Goal: Use online tool/utility: Utilize a website feature to perform a specific function

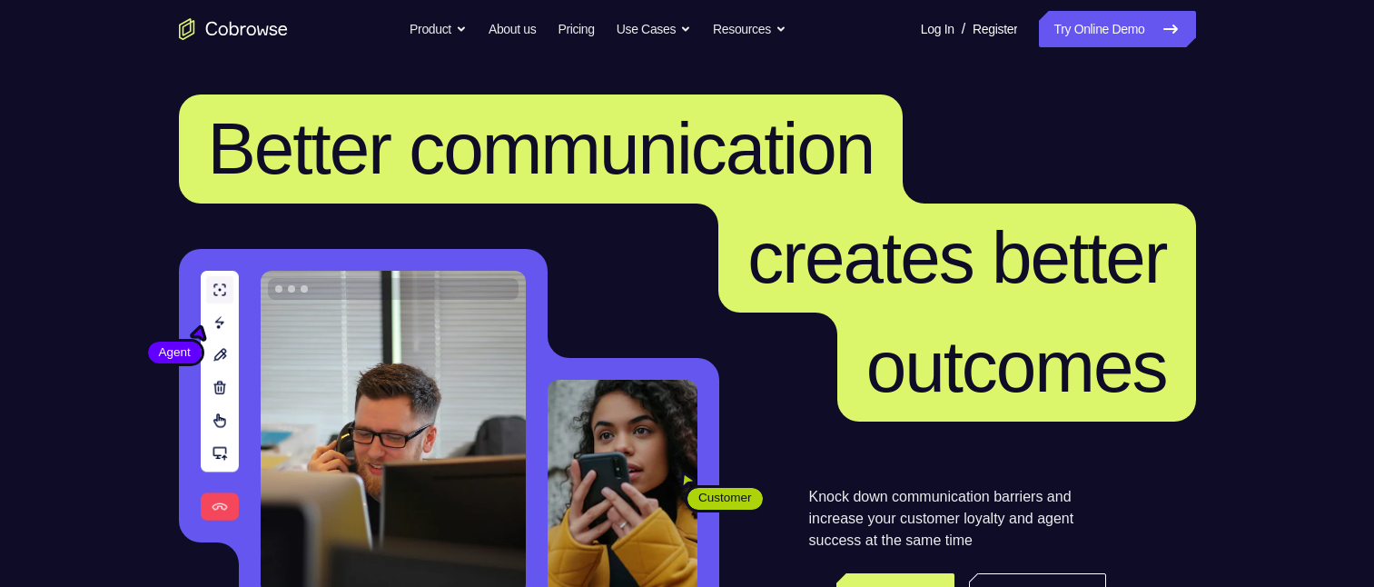
scroll to position [182, 0]
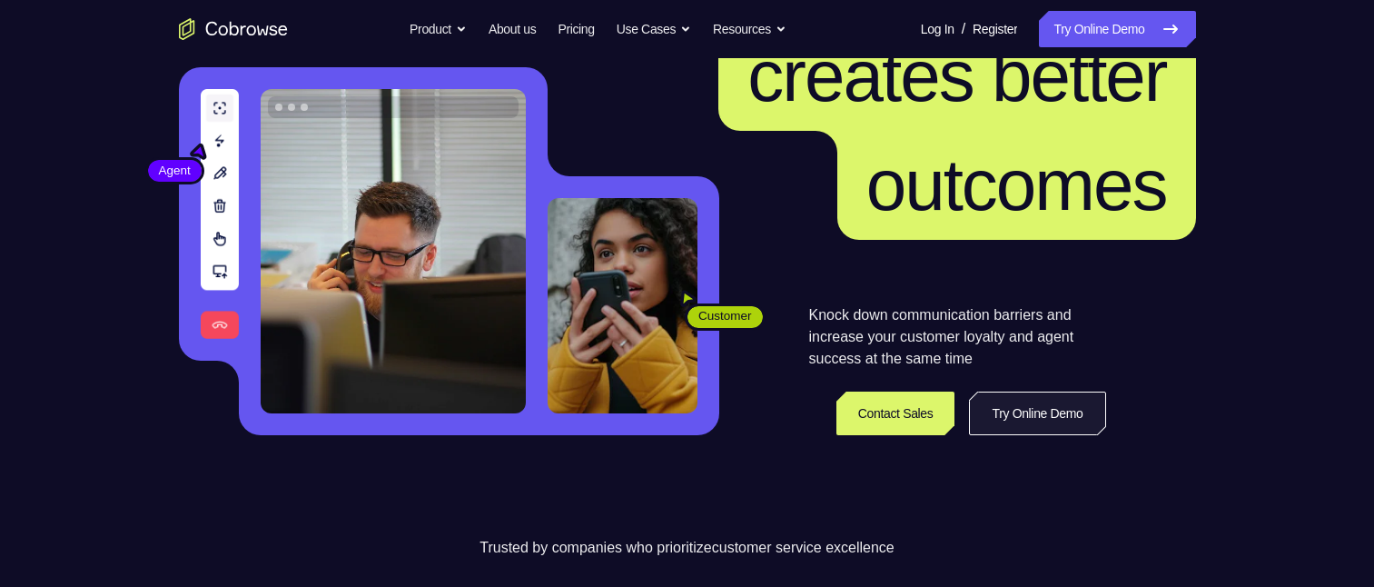
click at [1014, 428] on link "Try Online Demo" at bounding box center [1037, 413] width 136 height 44
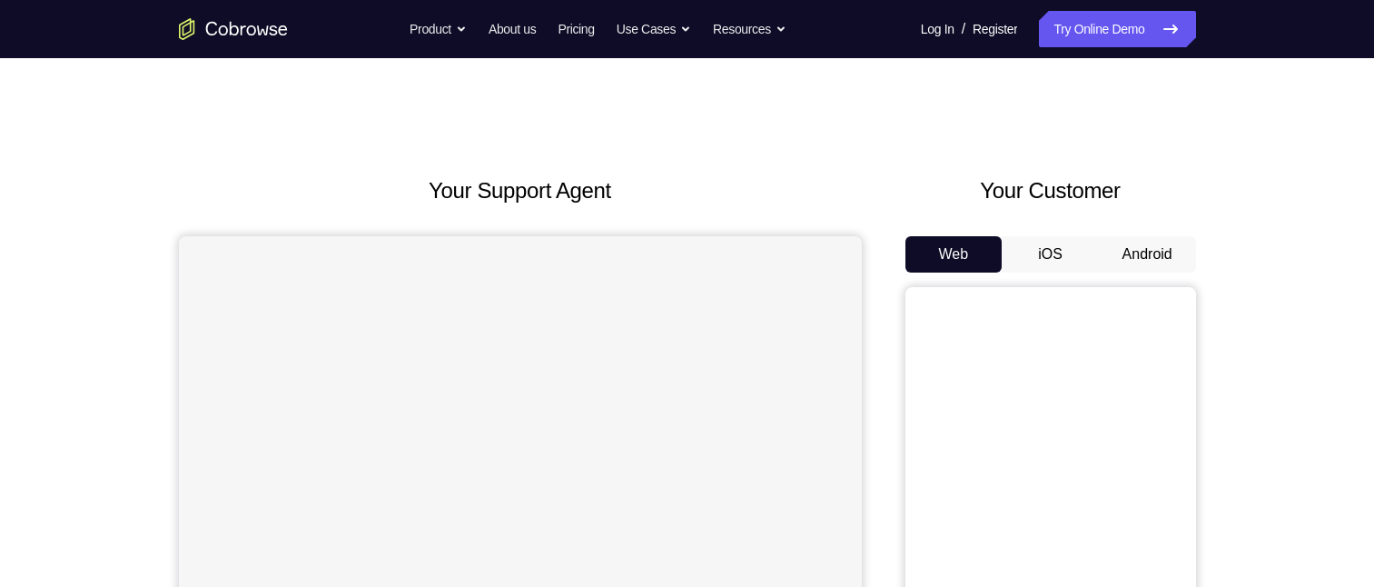
click at [1142, 236] on button "Android" at bounding box center [1147, 254] width 97 height 36
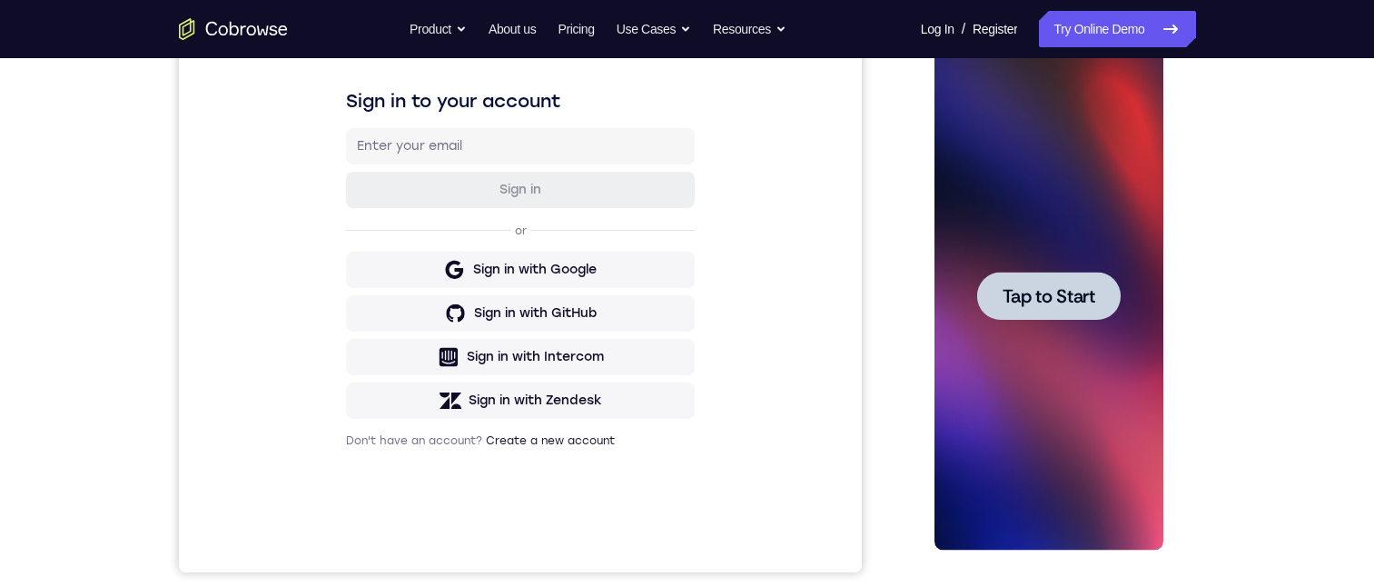
click at [1028, 302] on span "Tap to Start" at bounding box center [1049, 296] width 93 height 18
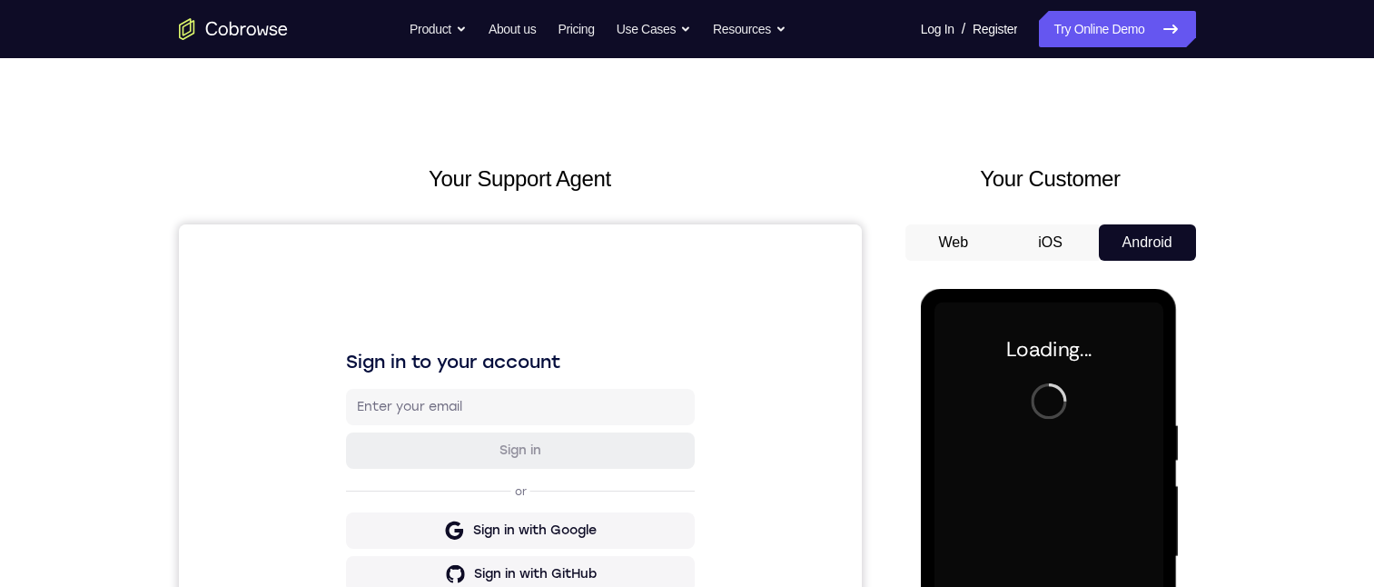
scroll to position [272, 0]
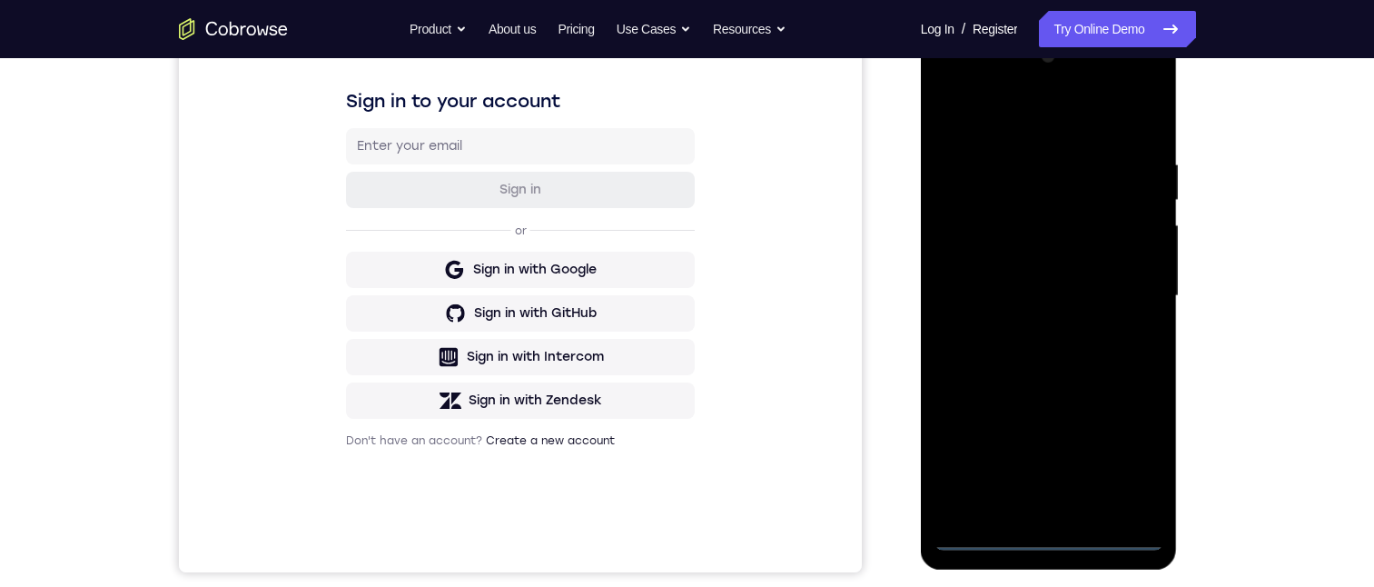
drag, startPoint x: 1047, startPoint y: 532, endPoint x: 1039, endPoint y: 524, distance: 11.6
click at [1048, 530] on div at bounding box center [1049, 296] width 229 height 509
click at [1039, 505] on div at bounding box center [1049, 296] width 229 height 509
click at [1042, 532] on div at bounding box center [1049, 296] width 229 height 509
click at [966, 508] on div at bounding box center [1049, 296] width 229 height 509
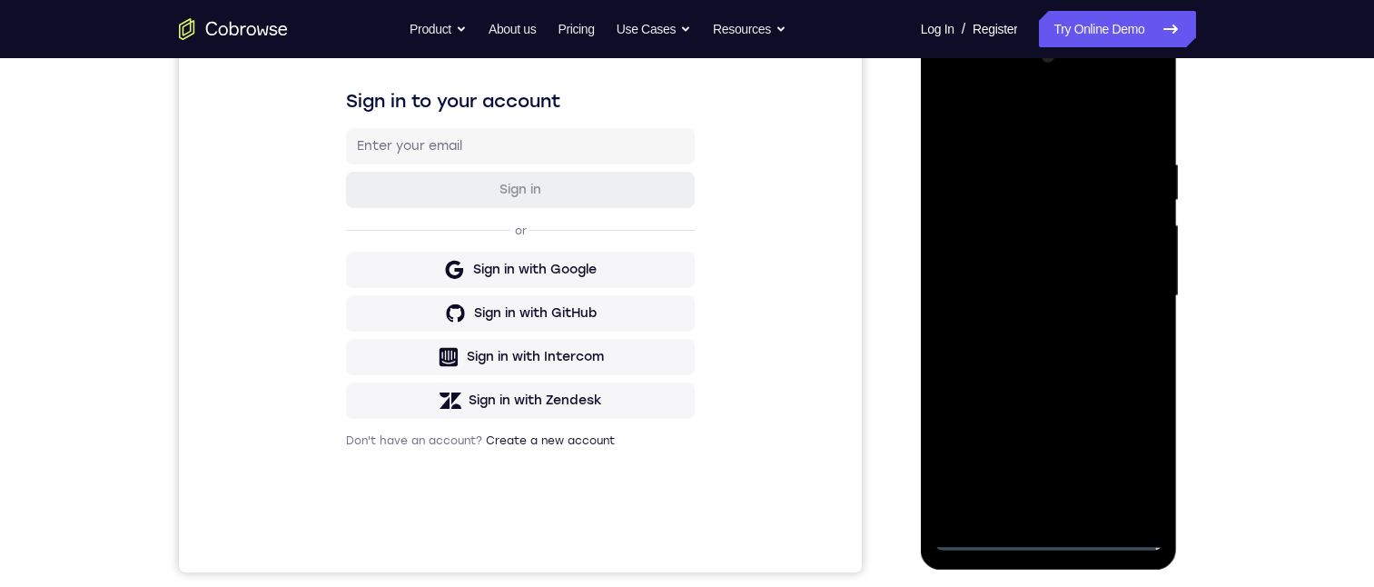
click at [1014, 163] on div at bounding box center [1049, 296] width 229 height 509
click at [1090, 500] on div at bounding box center [1049, 296] width 229 height 509
click at [1016, 165] on div at bounding box center [1049, 296] width 229 height 509
click at [989, 397] on div at bounding box center [1049, 296] width 229 height 509
click at [1115, 311] on div at bounding box center [1049, 296] width 229 height 509
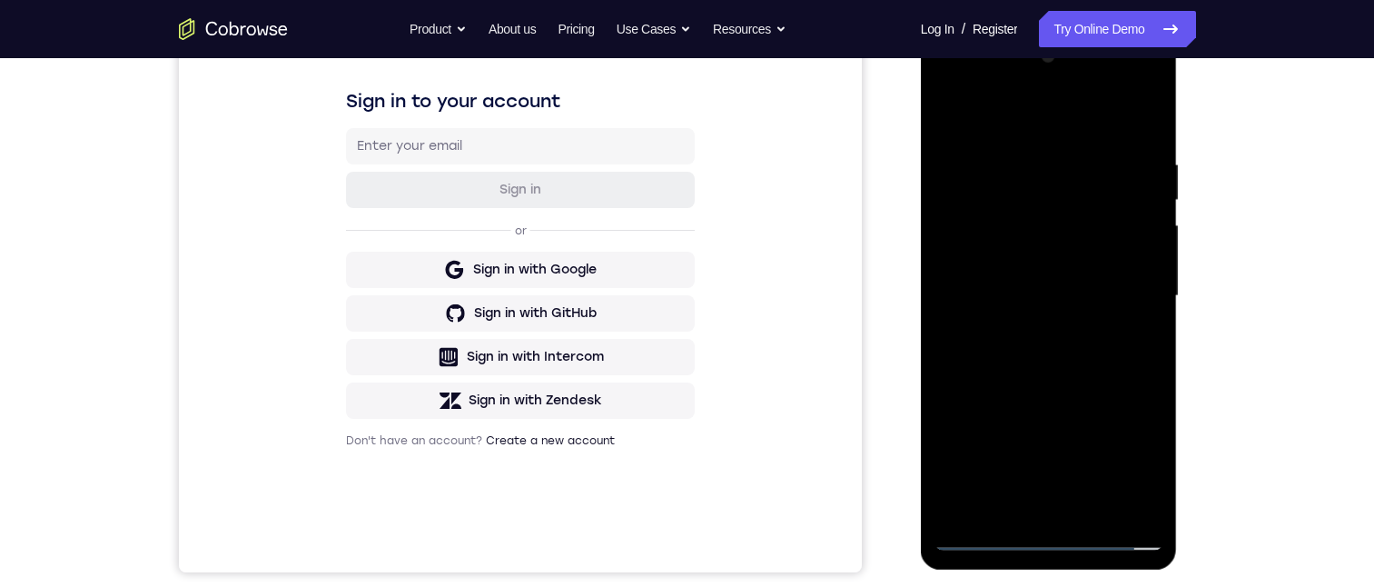
click at [977, 317] on div at bounding box center [1049, 296] width 229 height 509
click at [1010, 249] on div at bounding box center [1049, 296] width 229 height 509
click at [1083, 308] on div at bounding box center [1049, 296] width 229 height 509
click at [1006, 238] on div at bounding box center [1049, 296] width 229 height 509
click at [991, 273] on div at bounding box center [1049, 296] width 229 height 509
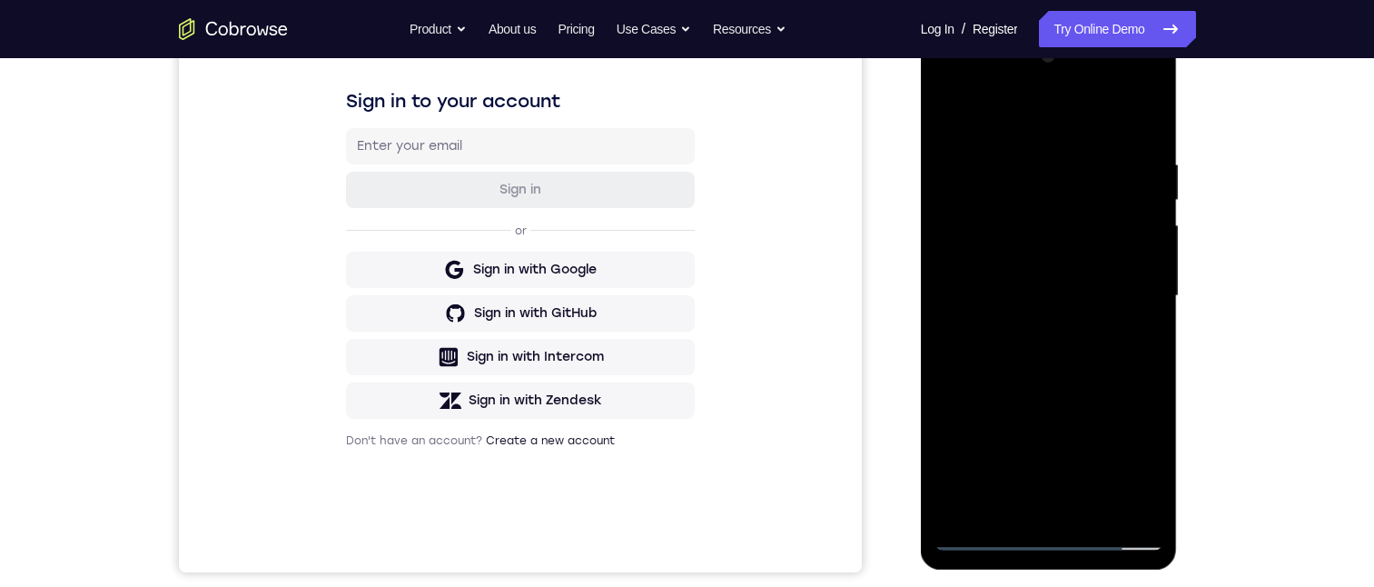
click at [1059, 232] on div at bounding box center [1049, 296] width 229 height 509
click at [1130, 243] on div at bounding box center [1049, 296] width 229 height 509
click at [1139, 282] on div at bounding box center [1049, 296] width 229 height 509
click at [1017, 336] on div at bounding box center [1049, 296] width 229 height 509
click at [1123, 344] on div at bounding box center [1049, 296] width 229 height 509
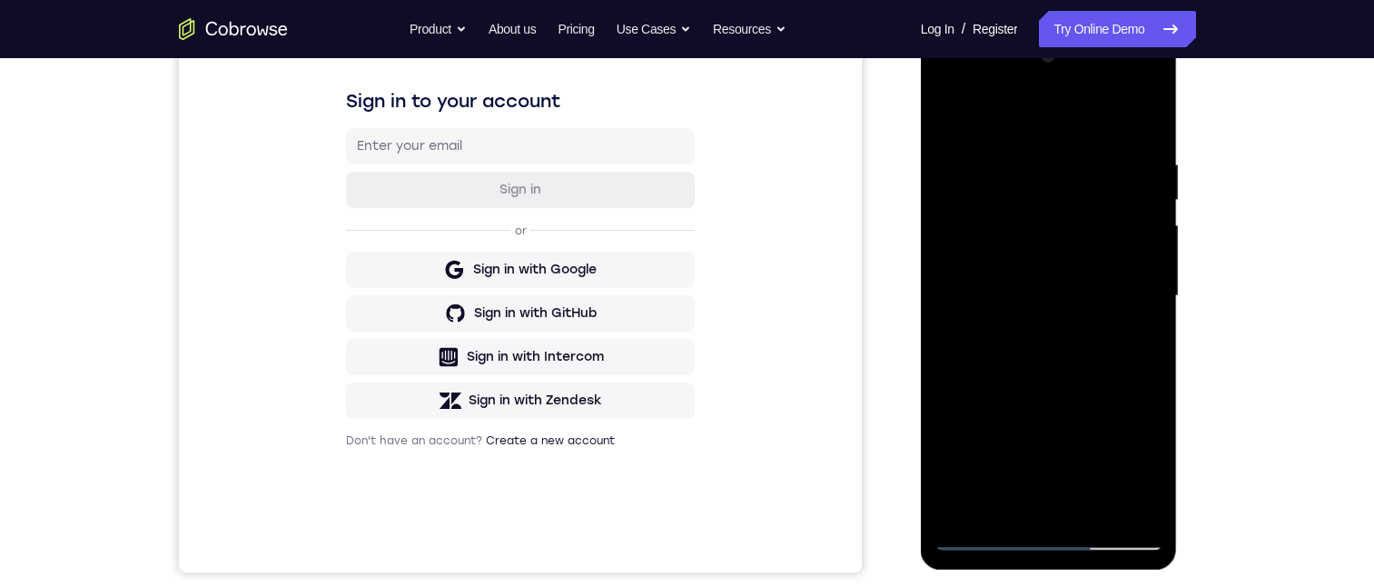
click at [1031, 274] on div at bounding box center [1049, 296] width 229 height 509
click at [955, 287] on div at bounding box center [1049, 296] width 229 height 509
click at [1116, 369] on div at bounding box center [1049, 296] width 229 height 509
click at [1053, 319] on div at bounding box center [1049, 296] width 229 height 509
drag, startPoint x: 1050, startPoint y: 215, endPoint x: 1052, endPoint y: 253, distance: 38.2
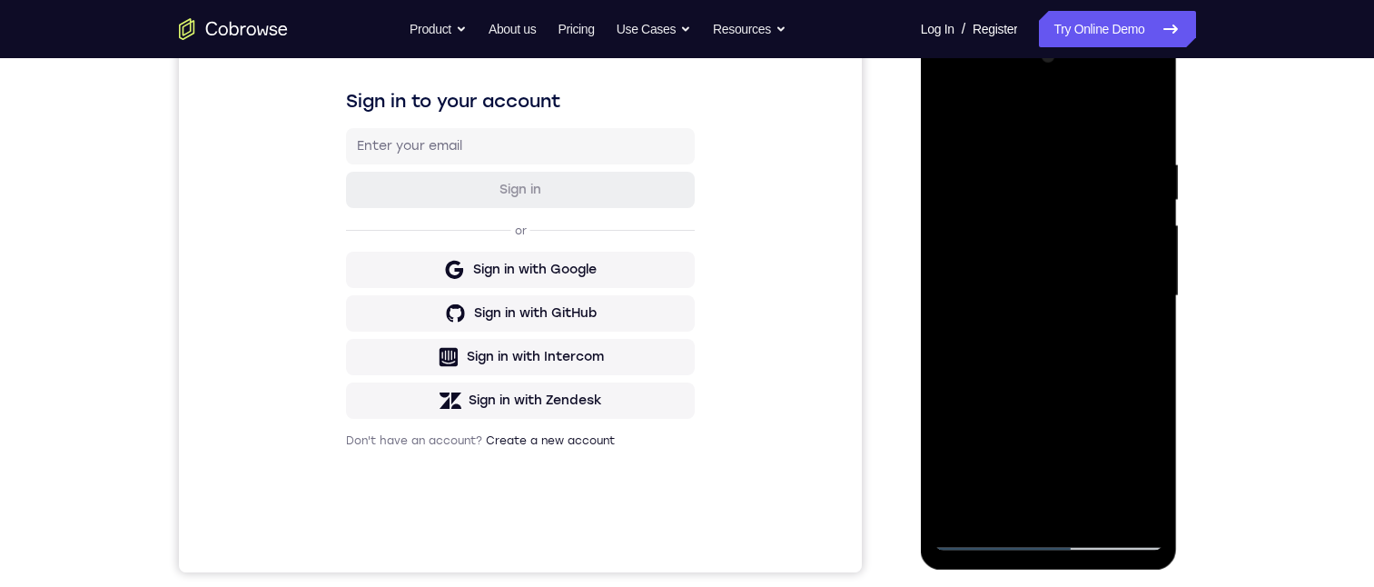
click at [1050, 214] on div at bounding box center [1049, 296] width 229 height 509
click at [993, 355] on div at bounding box center [1049, 296] width 229 height 509
click at [1000, 311] on div at bounding box center [1049, 296] width 229 height 509
click at [999, 272] on div at bounding box center [1049, 296] width 229 height 509
click at [992, 319] on div at bounding box center [1049, 296] width 229 height 509
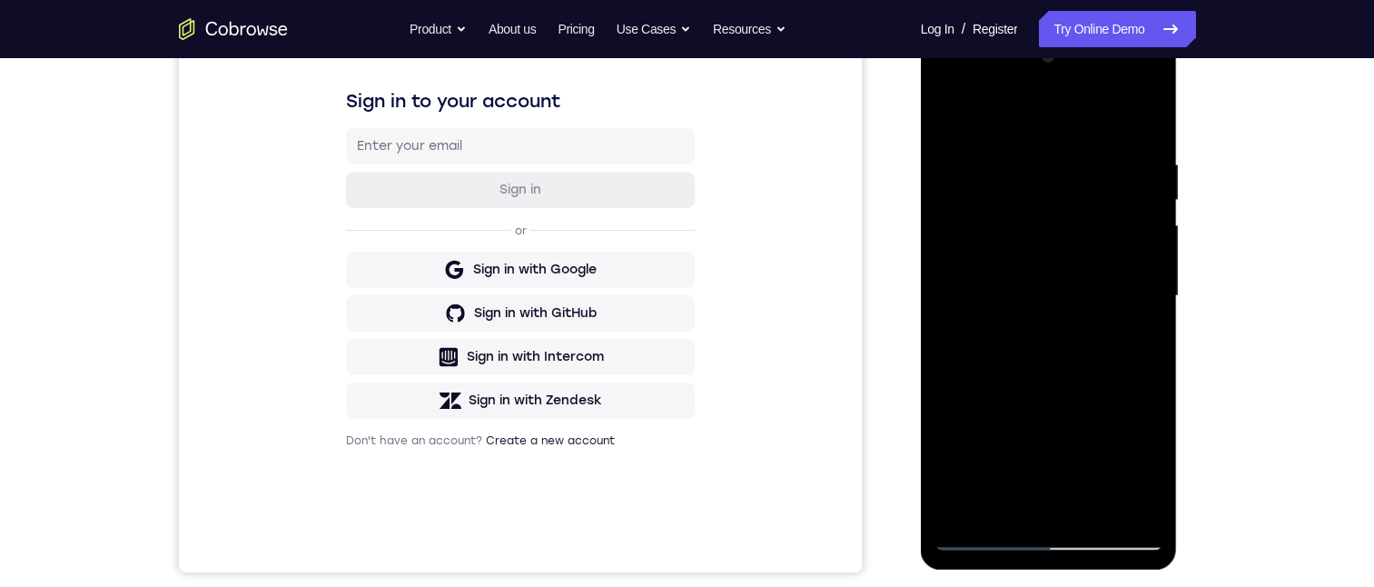
drag, startPoint x: 1058, startPoint y: 252, endPoint x: 1083, endPoint y: 205, distance: 53.6
click at [1057, 250] on div at bounding box center [1049, 296] width 229 height 509
click at [980, 256] on div at bounding box center [1049, 296] width 229 height 509
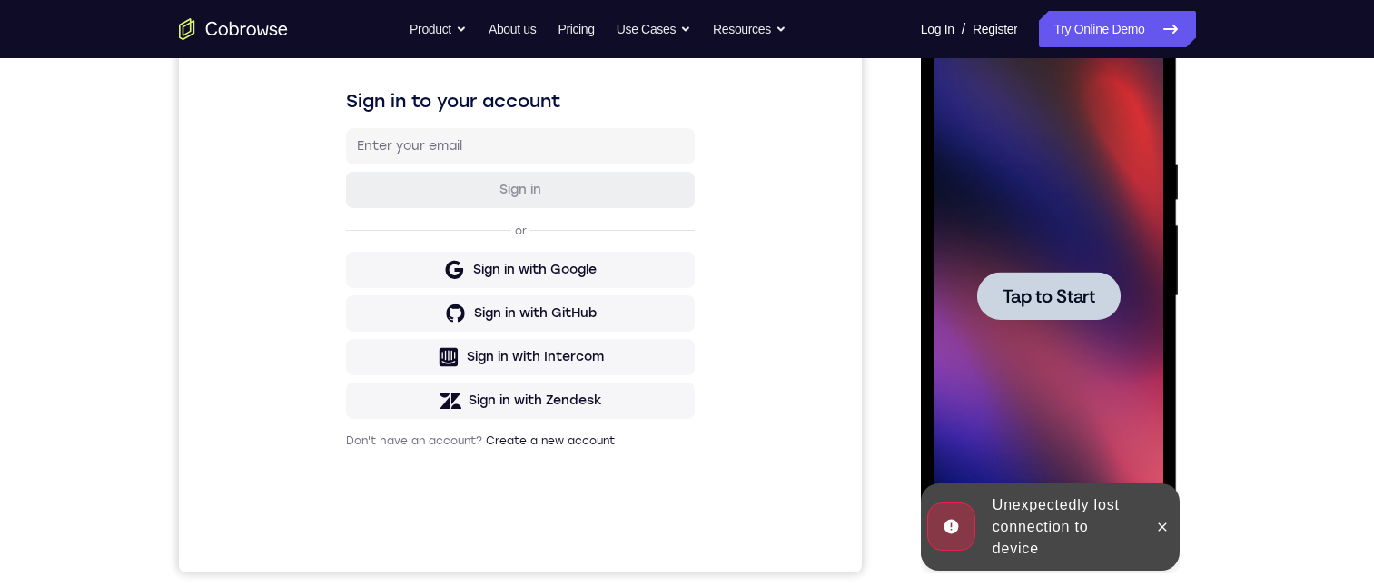
click at [1043, 290] on span "Tap to Start" at bounding box center [1049, 296] width 93 height 18
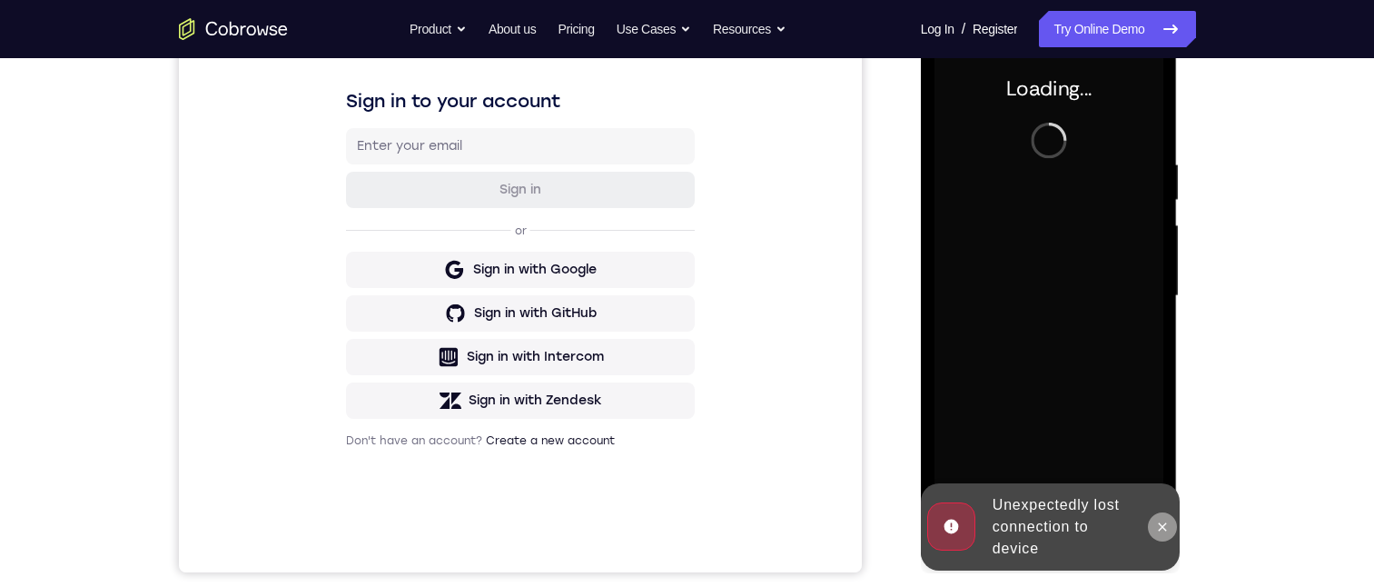
click at [1153, 525] on button at bounding box center [1162, 526] width 29 height 29
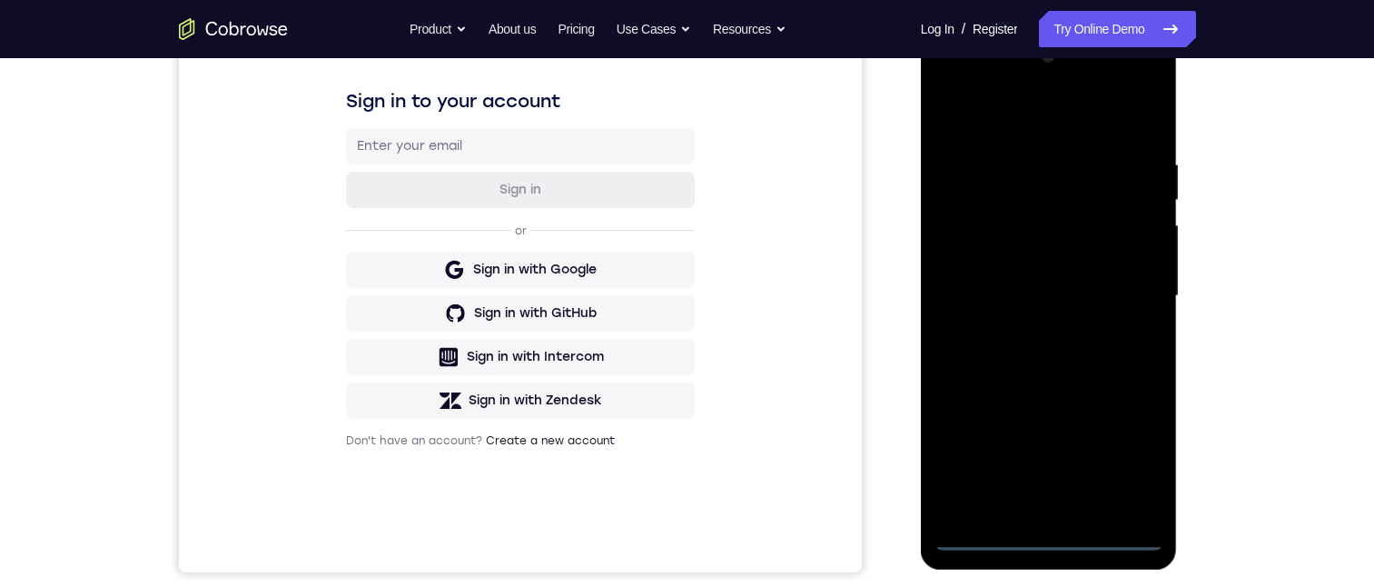
click at [1049, 533] on div at bounding box center [1049, 296] width 229 height 509
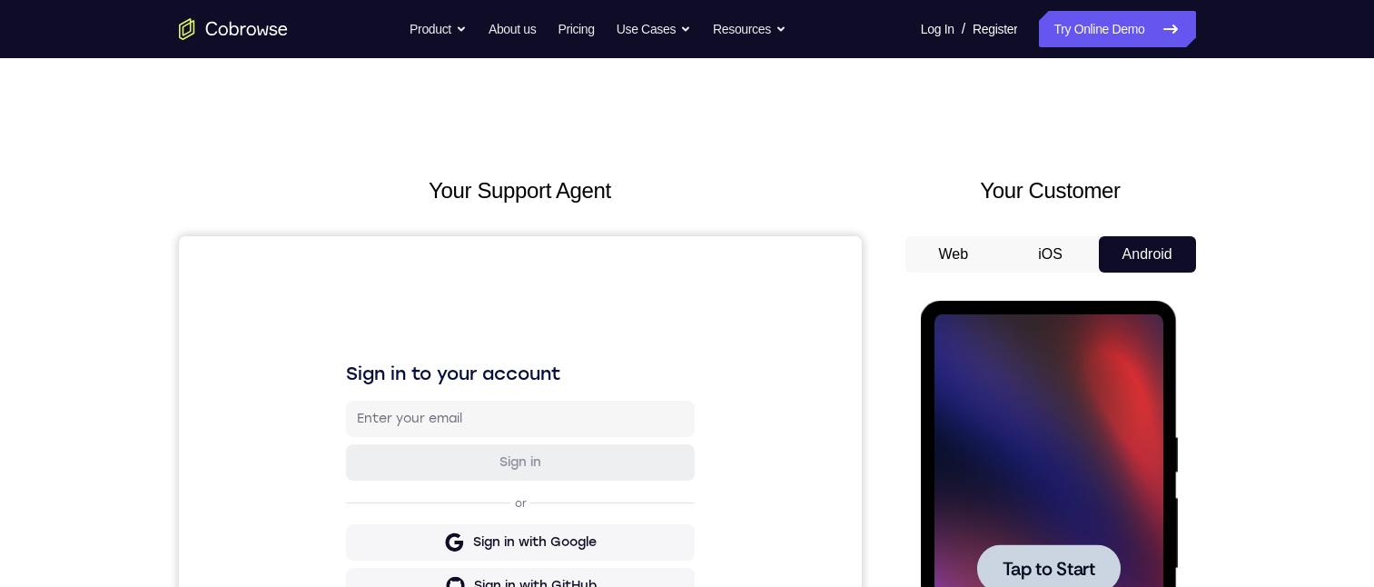
scroll to position [182, 0]
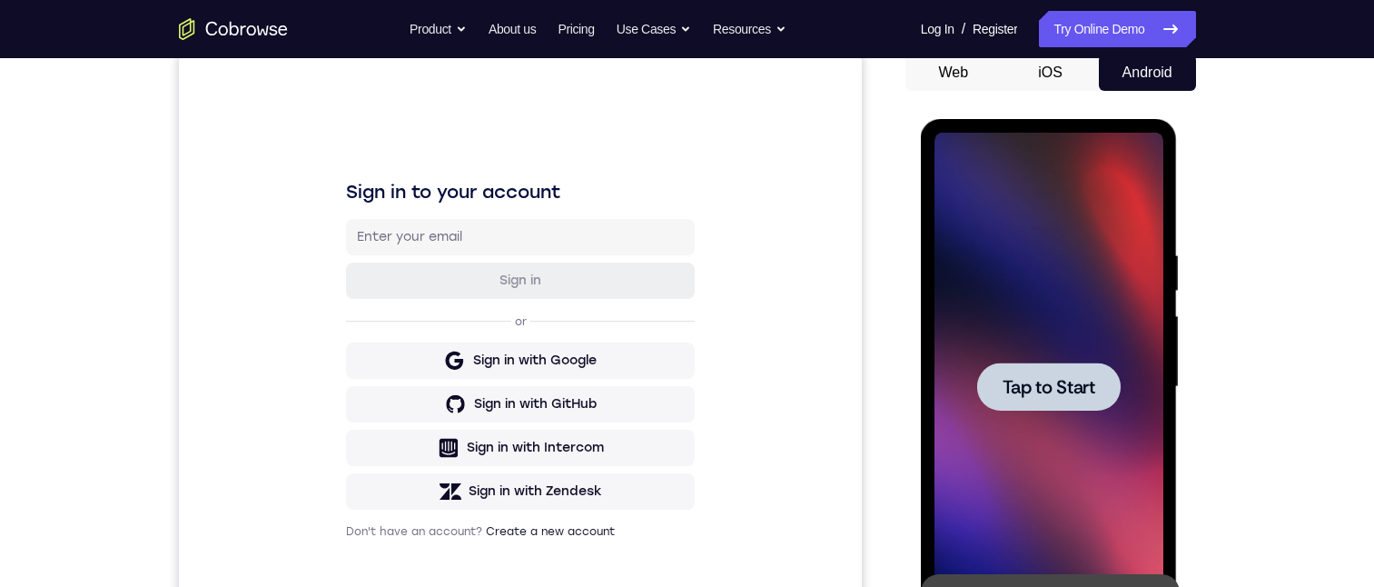
click at [1057, 378] on span "Tap to Start" at bounding box center [1049, 387] width 93 height 18
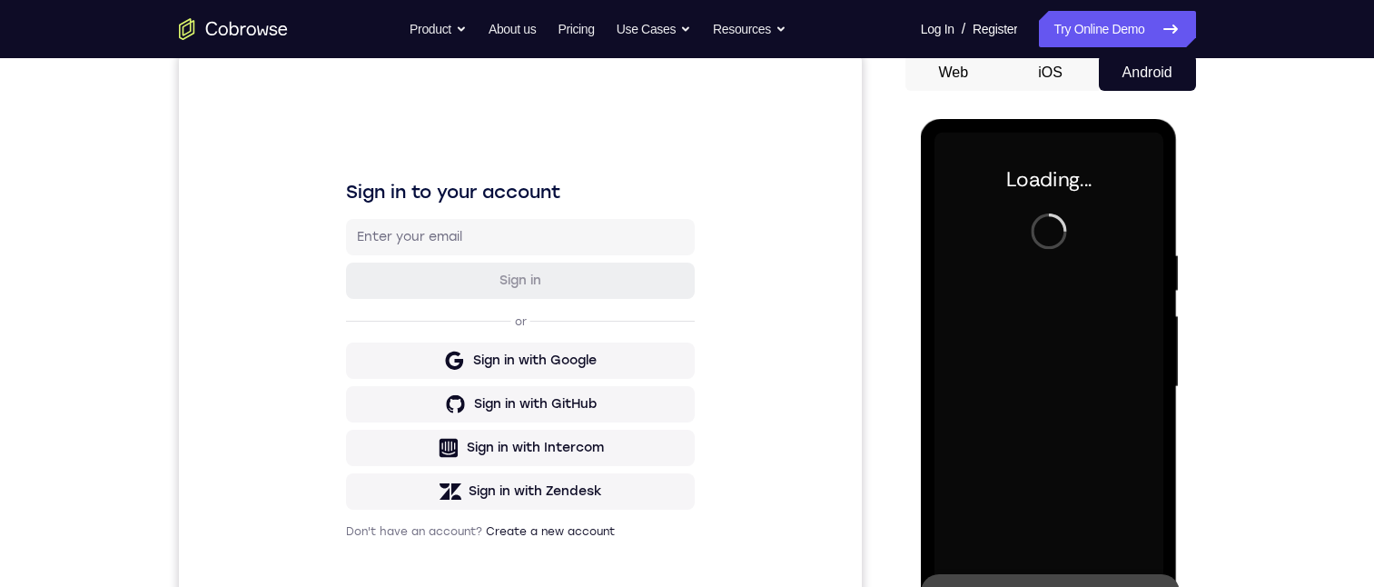
scroll to position [272, 0]
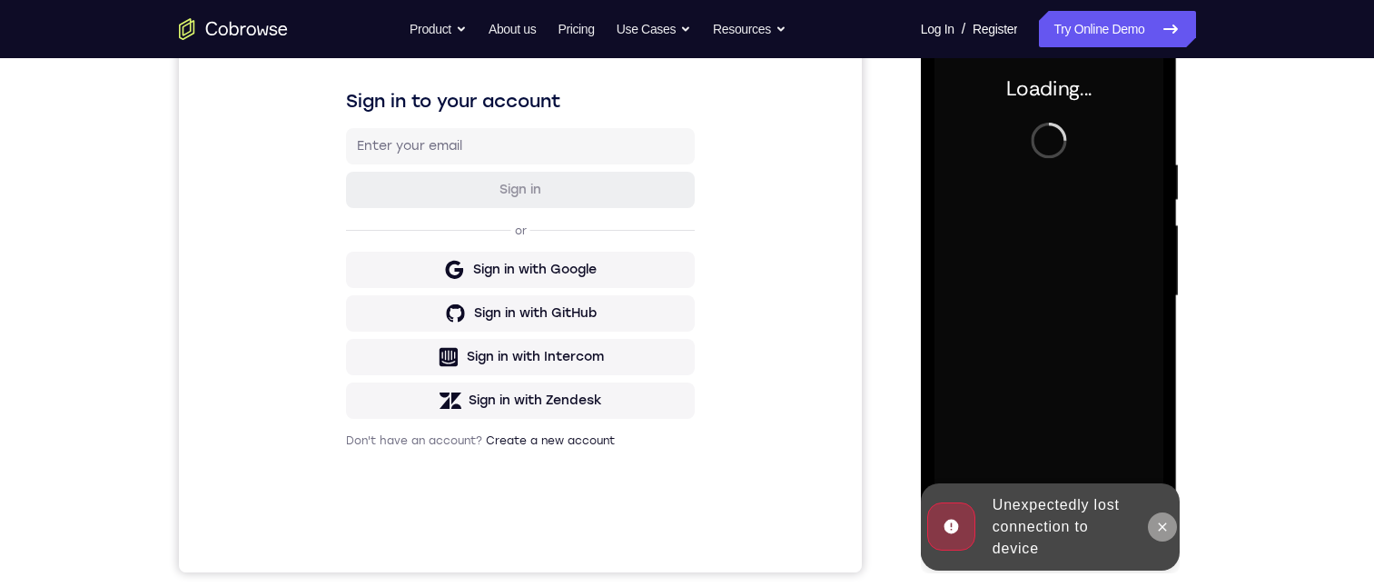
click at [1152, 520] on button at bounding box center [1162, 526] width 29 height 29
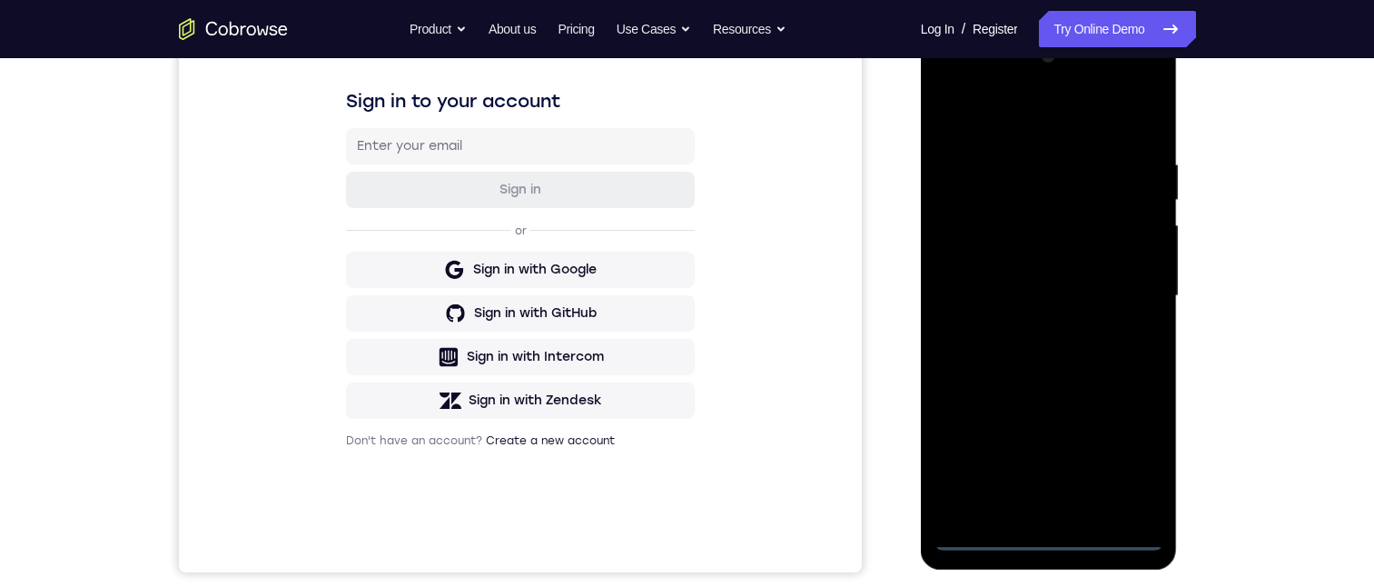
click at [1050, 527] on div at bounding box center [1049, 296] width 229 height 509
click at [1047, 537] on div at bounding box center [1049, 296] width 229 height 509
drag, startPoint x: 1051, startPoint y: 341, endPoint x: 1053, endPoint y: 188, distance: 152.6
click at [1053, 184] on div at bounding box center [1049, 296] width 229 height 509
click at [966, 272] on div at bounding box center [1049, 296] width 229 height 509
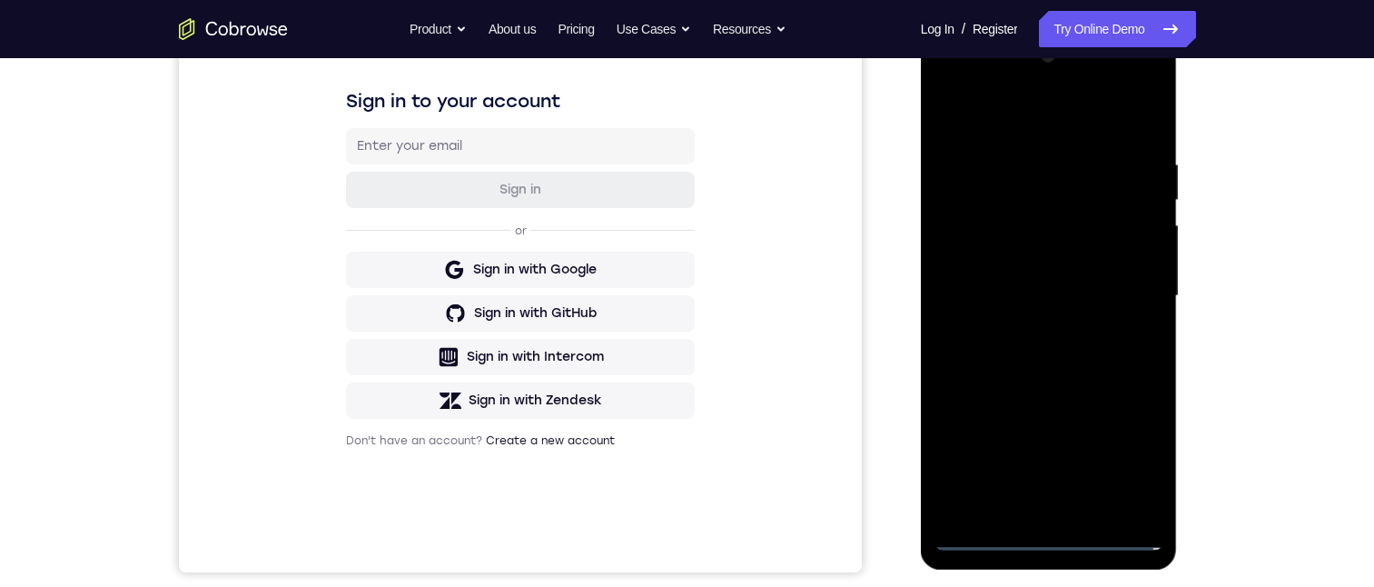
click at [1038, 342] on div at bounding box center [1049, 296] width 229 height 509
click at [1039, 497] on div at bounding box center [1049, 296] width 229 height 509
click at [1043, 219] on div at bounding box center [1049, 296] width 229 height 509
click at [1053, 184] on div at bounding box center [1049, 296] width 229 height 509
click at [1044, 229] on div at bounding box center [1049, 296] width 229 height 509
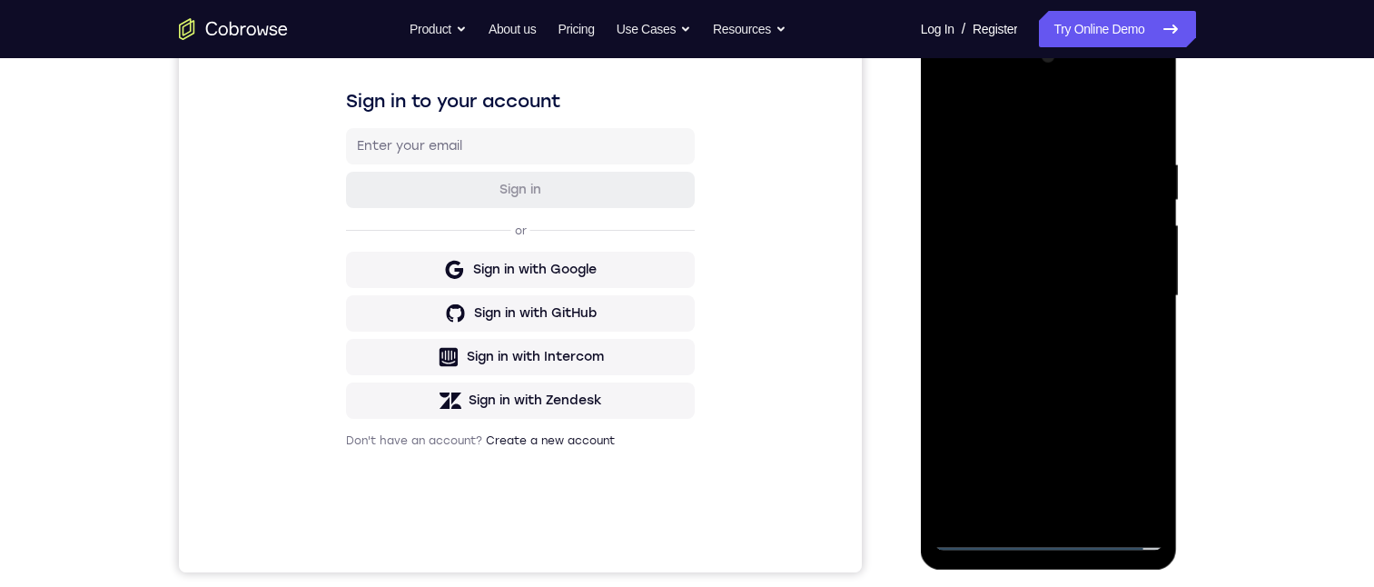
drag, startPoint x: 1016, startPoint y: 312, endPoint x: 1018, endPoint y: 341, distance: 29.1
click at [1021, 312] on div at bounding box center [1049, 296] width 229 height 509
click at [976, 506] on div at bounding box center [1049, 296] width 229 height 509
click at [1014, 420] on div at bounding box center [1049, 296] width 229 height 509
click at [1059, 194] on div at bounding box center [1049, 296] width 229 height 509
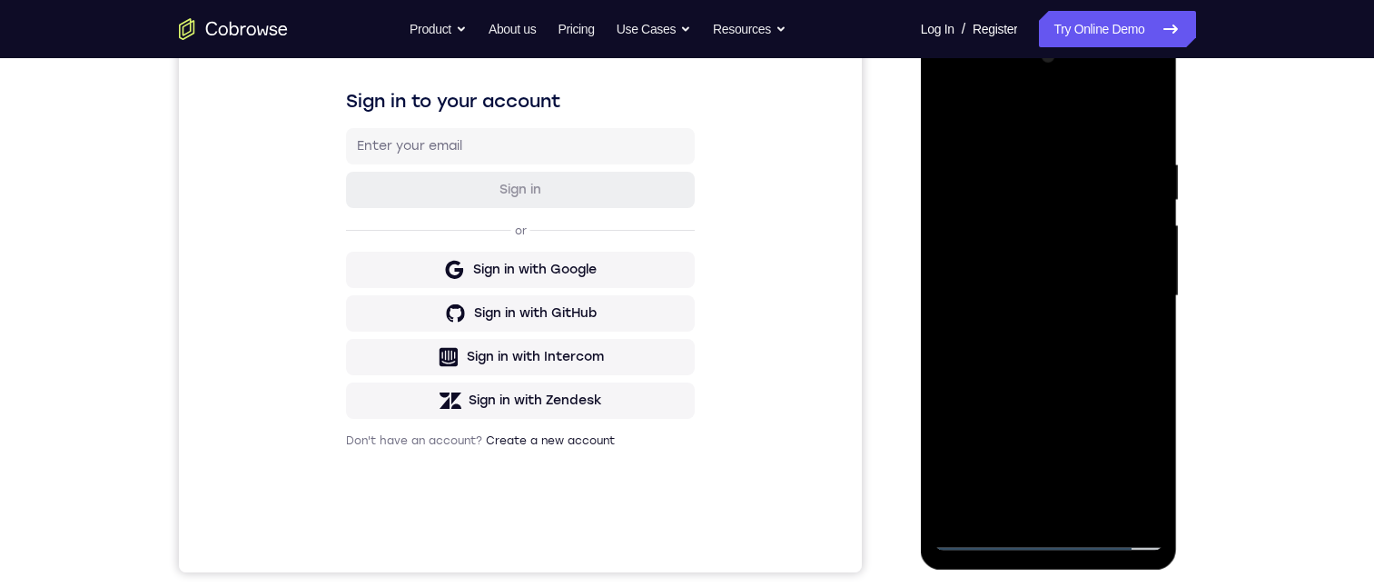
click at [1053, 233] on div at bounding box center [1049, 296] width 229 height 509
click at [995, 193] on div at bounding box center [1049, 296] width 229 height 509
click at [976, 228] on div at bounding box center [1049, 296] width 229 height 509
click at [1057, 193] on div at bounding box center [1049, 296] width 229 height 509
click at [1130, 192] on div at bounding box center [1049, 296] width 229 height 509
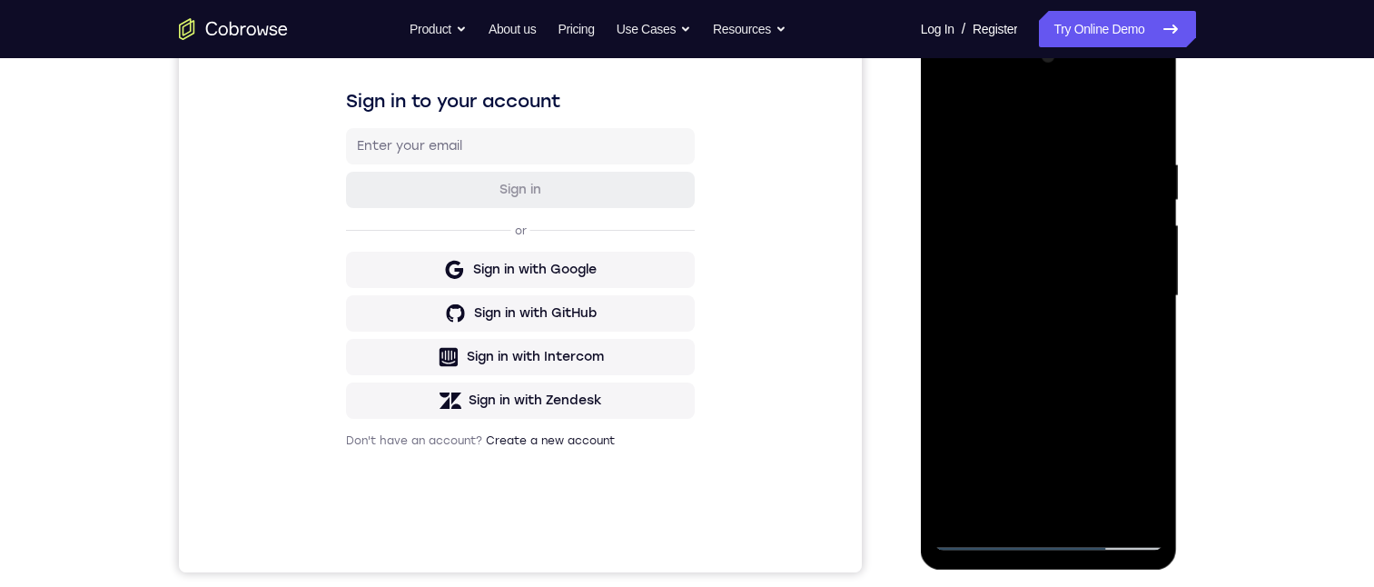
click at [1123, 216] on div at bounding box center [1049, 296] width 229 height 509
drag, startPoint x: 1139, startPoint y: 232, endPoint x: 1123, endPoint y: 238, distance: 16.4
click at [1135, 232] on div at bounding box center [1049, 296] width 229 height 509
click at [974, 288] on div at bounding box center [1049, 296] width 229 height 509
click at [1130, 499] on div at bounding box center [1049, 296] width 229 height 509
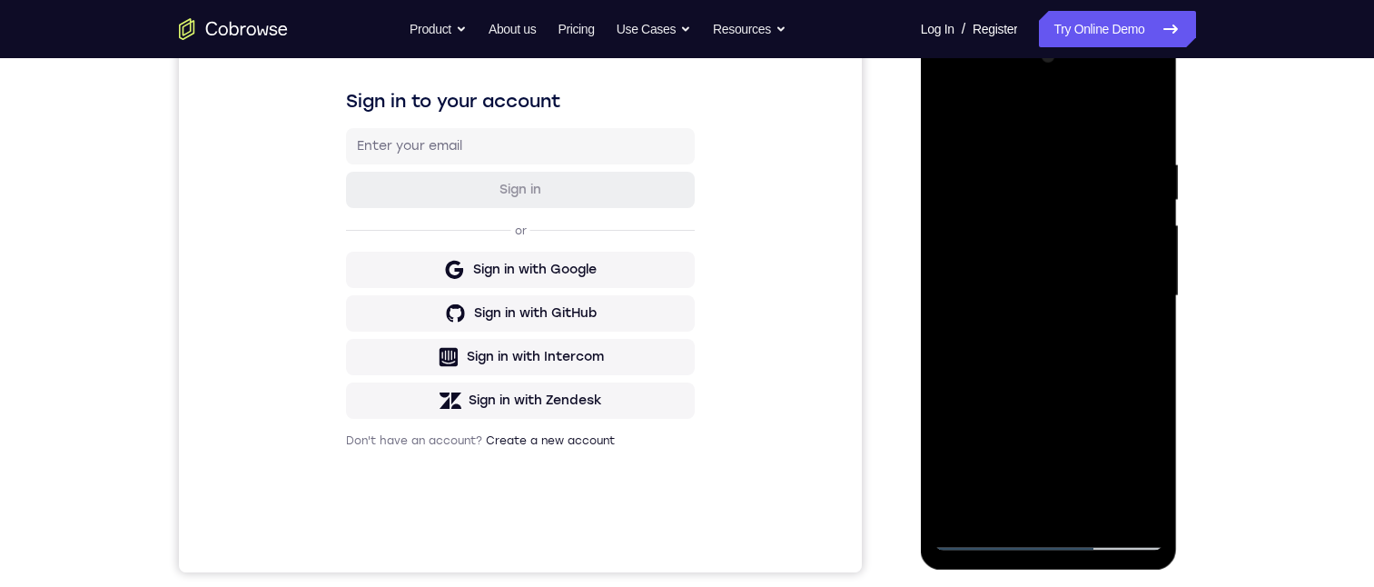
click at [986, 183] on div at bounding box center [1049, 296] width 229 height 509
click at [1119, 494] on div at bounding box center [1049, 296] width 229 height 509
click at [1044, 195] on div at bounding box center [1049, 296] width 229 height 509
click at [1125, 499] on div at bounding box center [1049, 296] width 229 height 509
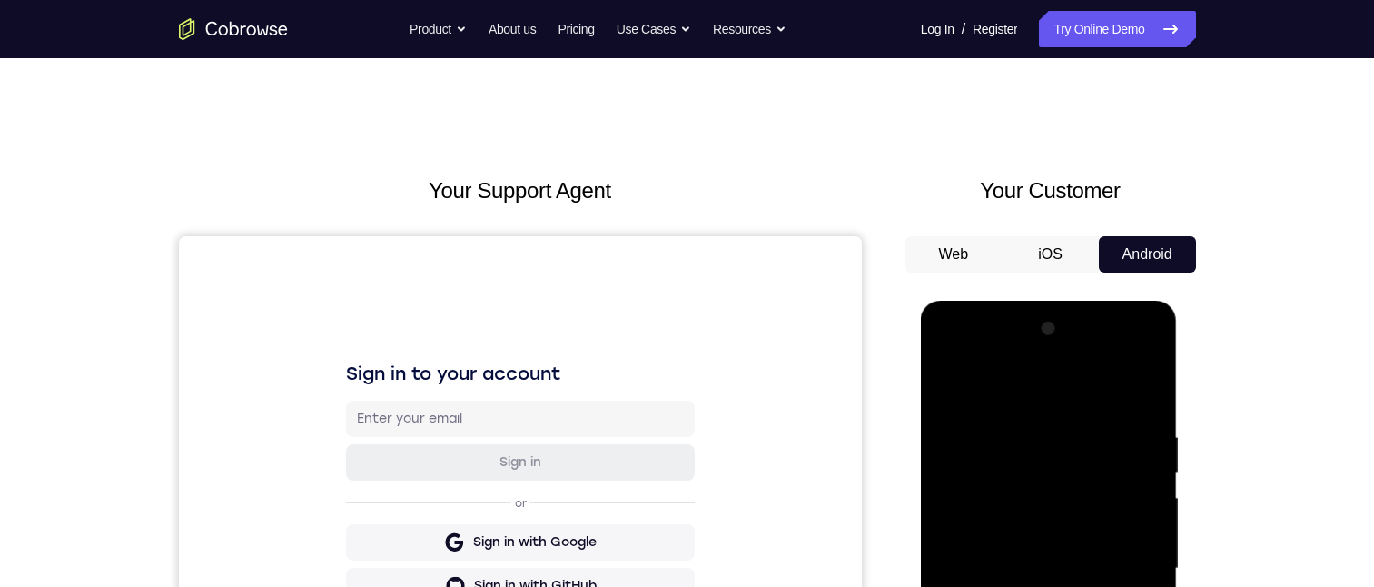
scroll to position [252, 0]
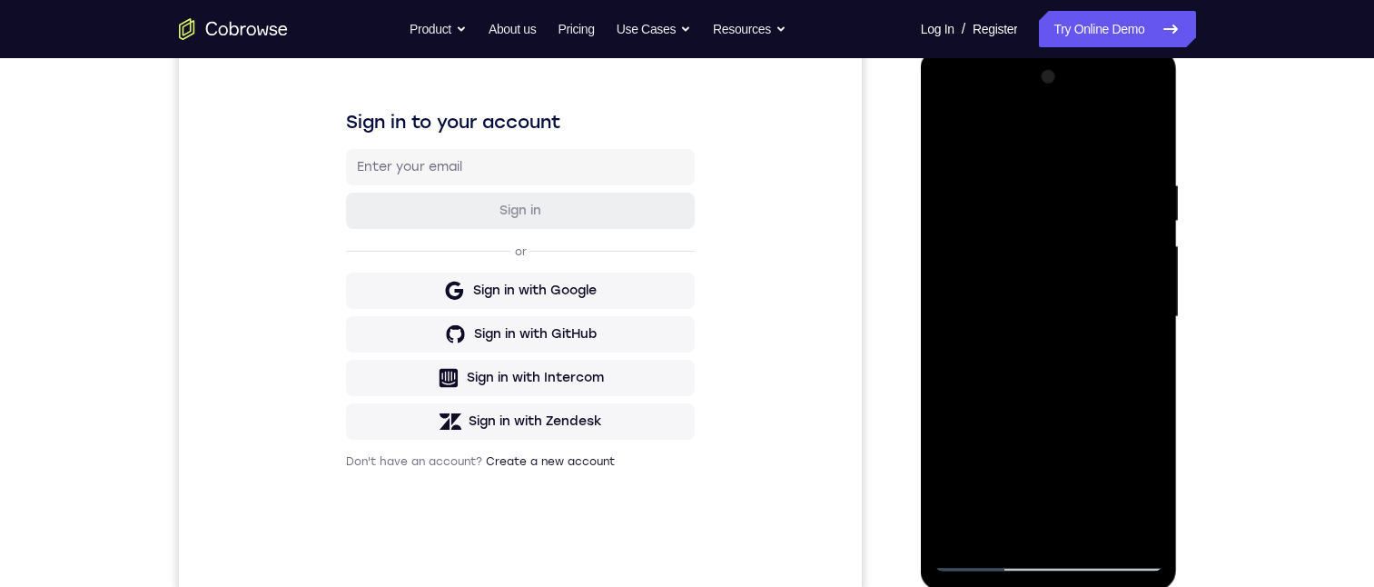
click at [1127, 513] on div at bounding box center [1049, 317] width 229 height 509
click at [1061, 555] on div at bounding box center [1049, 317] width 229 height 509
click at [963, 524] on div at bounding box center [1049, 317] width 229 height 509
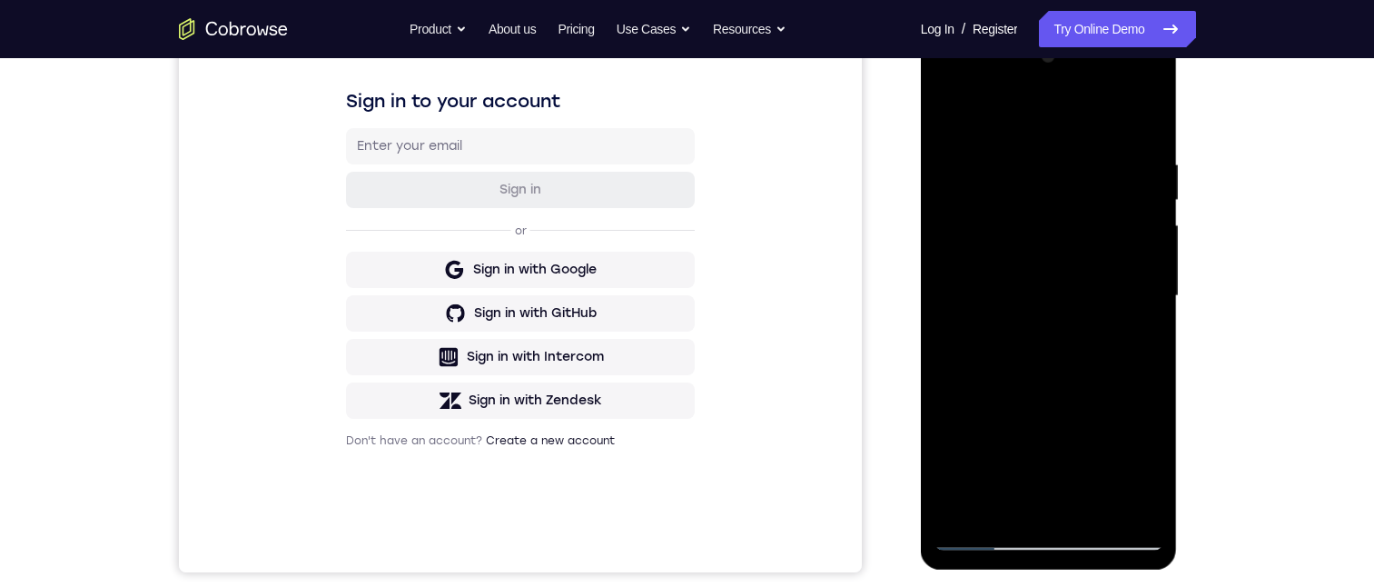
click at [1047, 539] on div at bounding box center [1049, 296] width 229 height 509
drag, startPoint x: 1064, startPoint y: 380, endPoint x: 1080, endPoint y: 218, distance: 162.4
click at [1075, 239] on div at bounding box center [1049, 296] width 229 height 509
drag, startPoint x: 970, startPoint y: 426, endPoint x: 1841, endPoint y: 423, distance: 870.9
click at [970, 426] on div at bounding box center [1049, 296] width 229 height 509
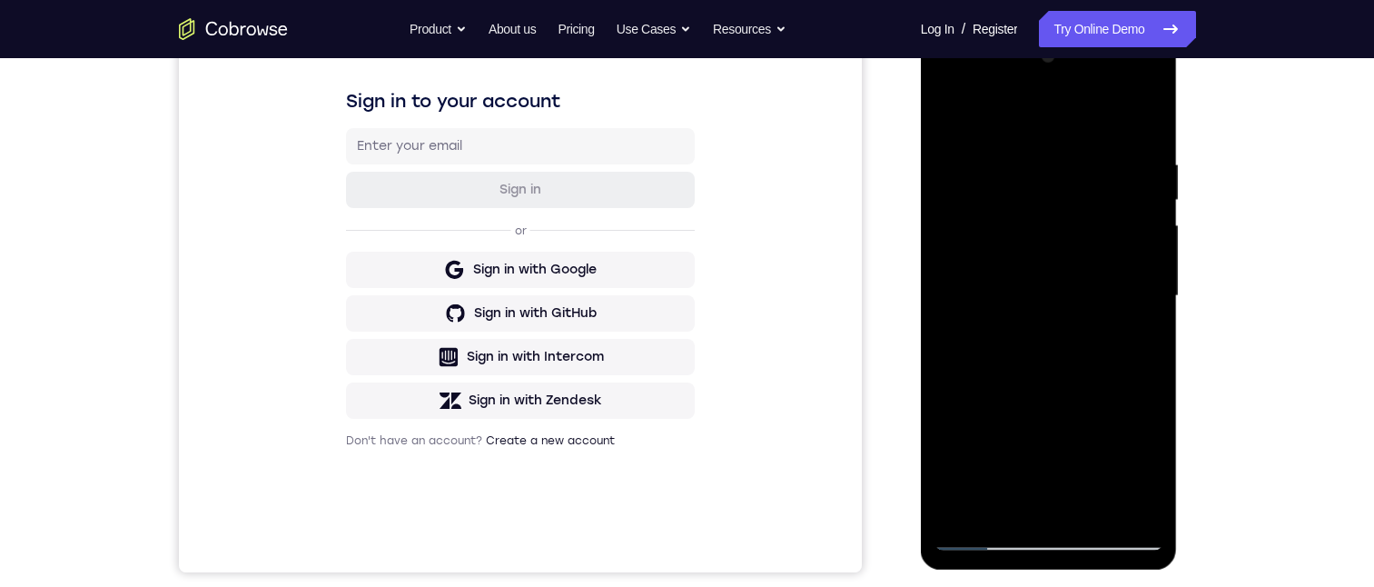
click at [1119, 83] on div at bounding box center [1049, 296] width 229 height 509
click at [1109, 530] on div at bounding box center [1049, 296] width 229 height 509
click at [981, 534] on div at bounding box center [1049, 296] width 229 height 509
click at [987, 542] on div at bounding box center [1049, 296] width 229 height 509
drag, startPoint x: 1076, startPoint y: 304, endPoint x: 1079, endPoint y: 282, distance: 22.0
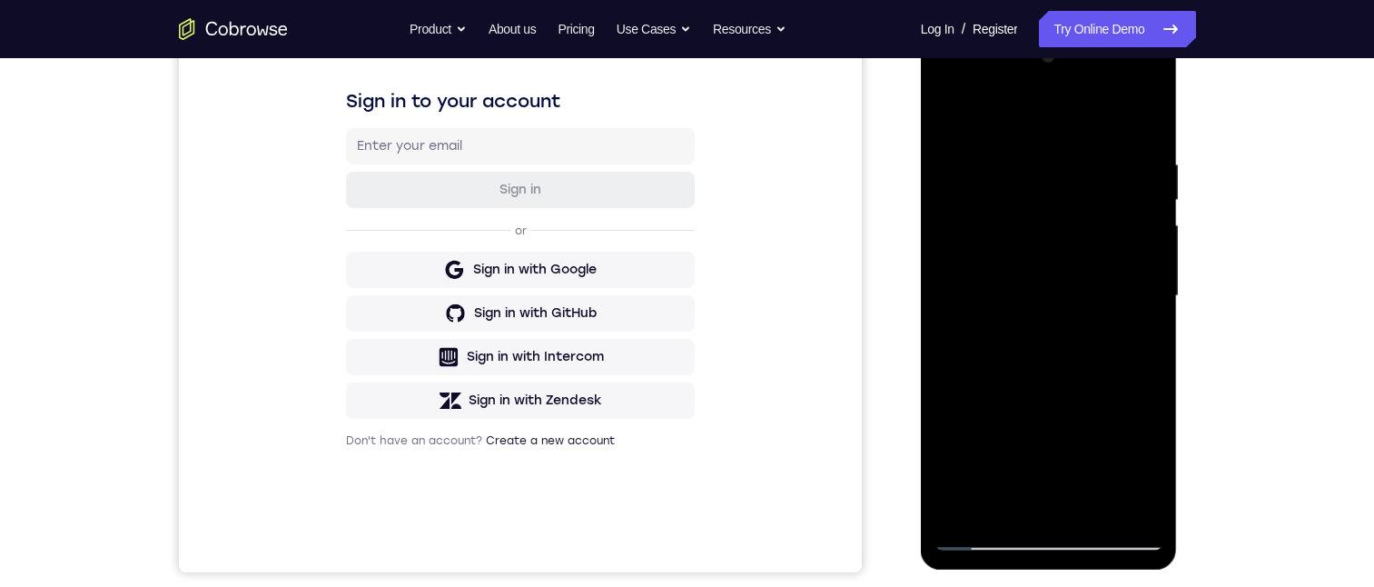
click at [1104, 252] on div at bounding box center [1049, 296] width 229 height 509
drag, startPoint x: 975, startPoint y: 456, endPoint x: 1050, endPoint y: 129, distance: 335.3
click at [1050, 129] on div at bounding box center [1049, 296] width 229 height 509
click at [1014, 274] on div at bounding box center [1049, 296] width 229 height 509
click at [1020, 279] on div at bounding box center [1049, 296] width 229 height 509
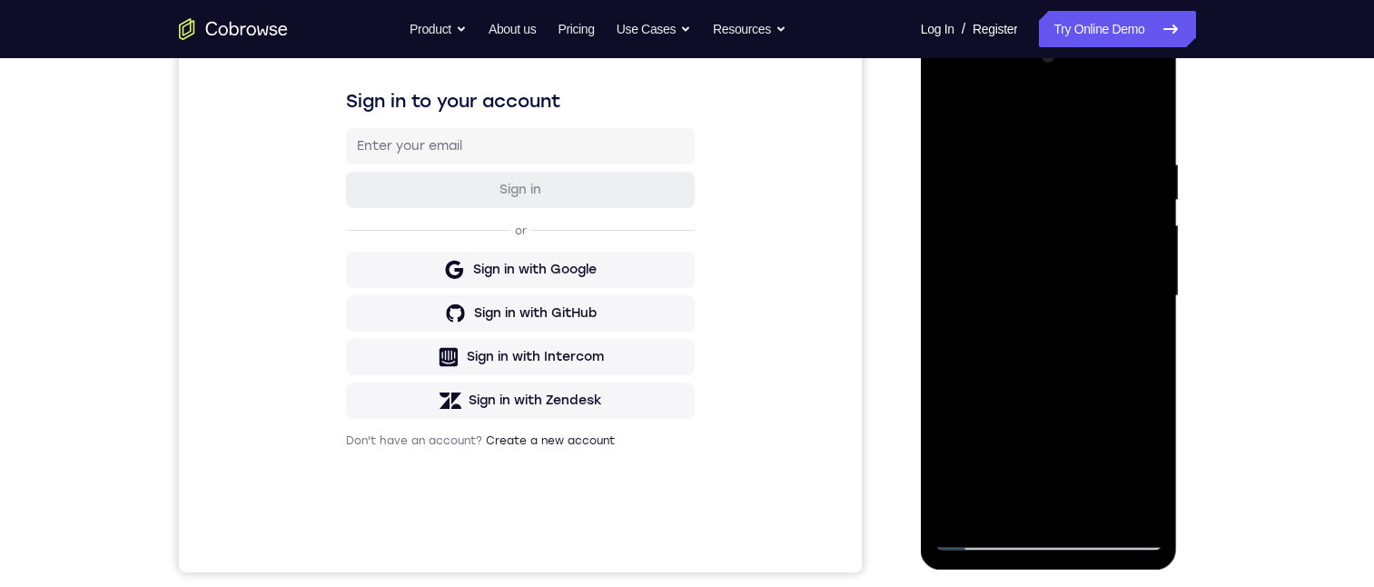
click at [985, 161] on div at bounding box center [1049, 296] width 229 height 509
click at [948, 84] on div at bounding box center [1049, 296] width 229 height 509
click at [1038, 161] on div at bounding box center [1049, 296] width 229 height 509
click at [978, 114] on div at bounding box center [1049, 296] width 229 height 509
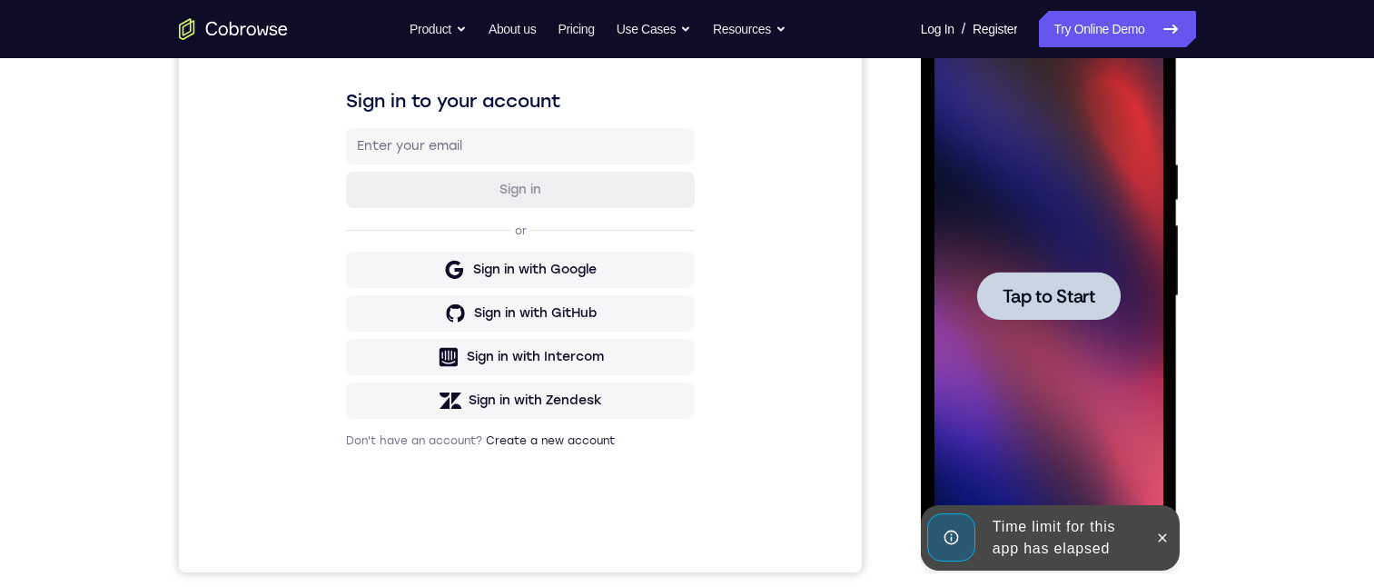
click at [1069, 279] on div at bounding box center [1048, 296] width 143 height 48
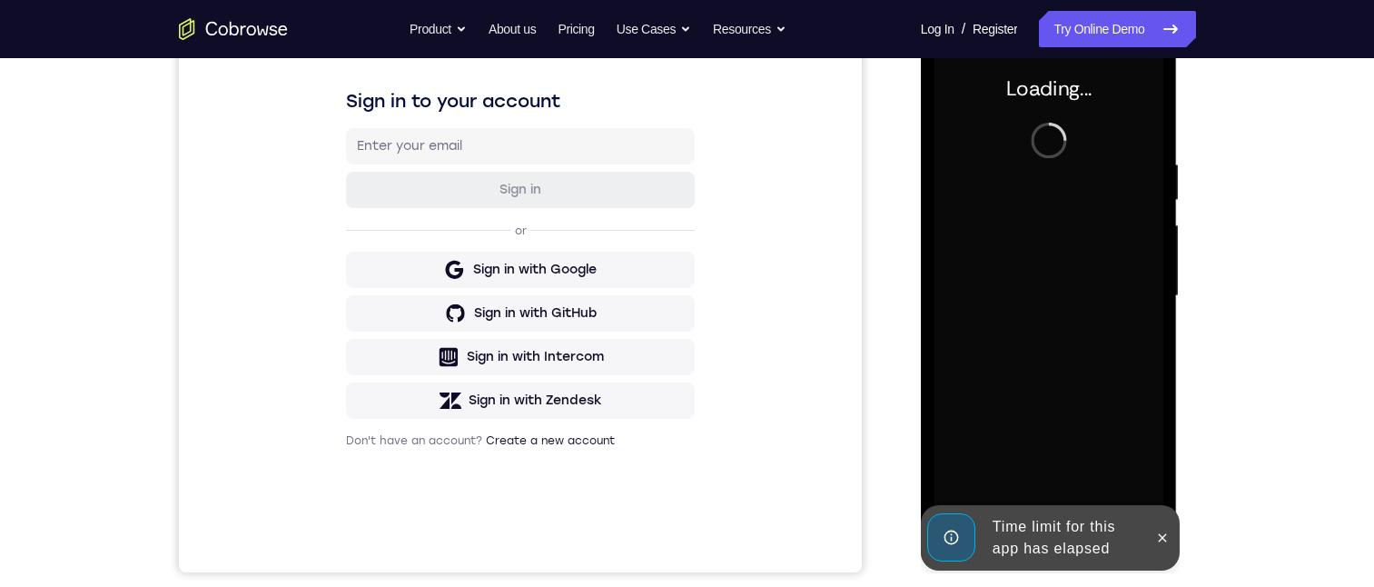
drag, startPoint x: 1162, startPoint y: 534, endPoint x: 1162, endPoint y: 524, distance: 10.0
click at [1162, 533] on icon at bounding box center [1162, 537] width 15 height 15
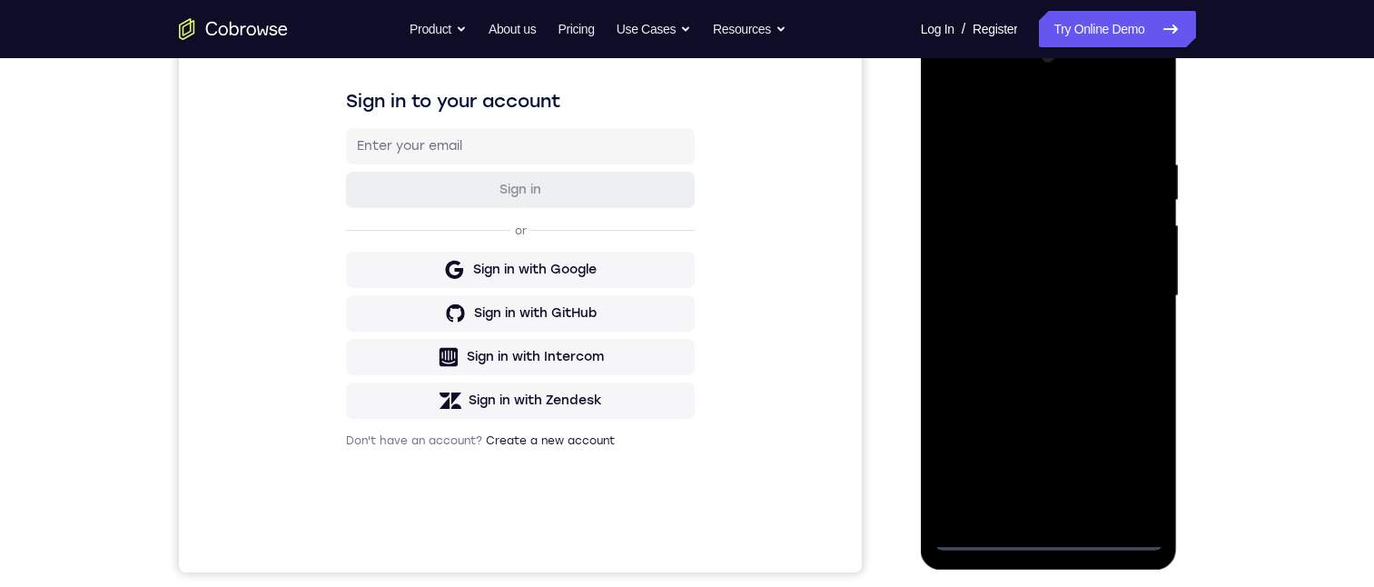
click at [1044, 537] on div at bounding box center [1049, 296] width 229 height 509
click at [964, 493] on div at bounding box center [1049, 296] width 229 height 509
click at [1063, 158] on div at bounding box center [1049, 296] width 229 height 509
click at [995, 154] on div at bounding box center [1049, 296] width 229 height 509
click at [1047, 159] on div at bounding box center [1049, 296] width 229 height 509
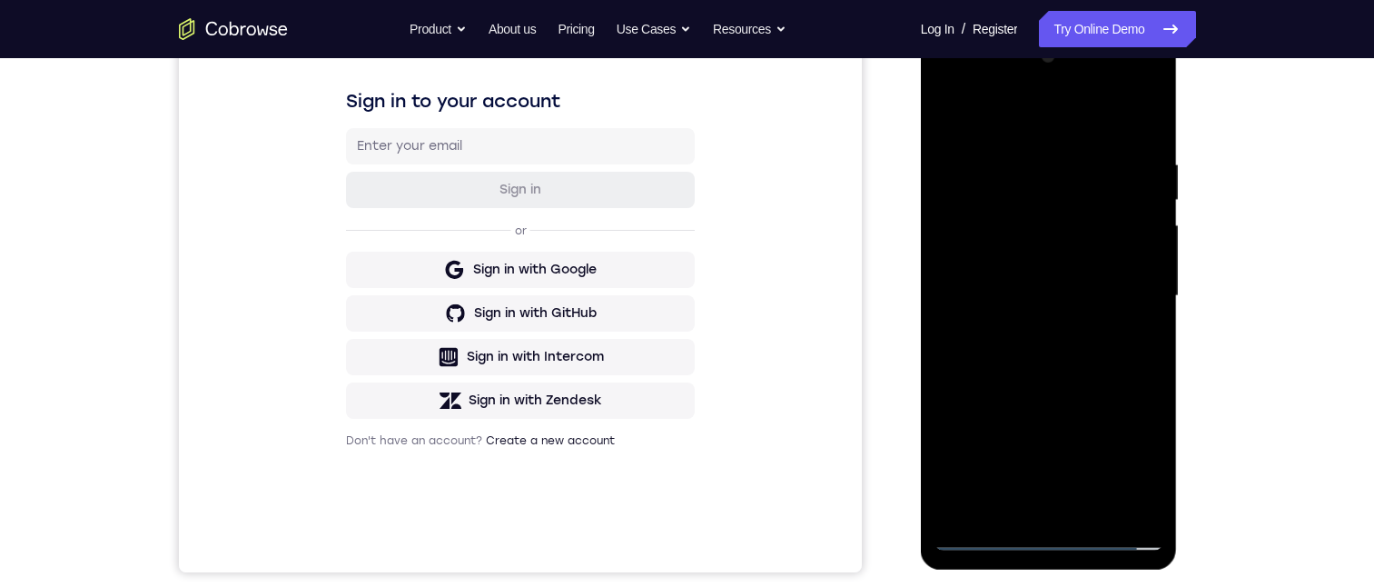
click at [1009, 116] on div at bounding box center [1049, 296] width 229 height 509
click at [1089, 368] on div at bounding box center [1049, 296] width 229 height 509
click at [1045, 363] on div at bounding box center [1049, 296] width 229 height 509
click at [1047, 366] on div at bounding box center [1049, 296] width 229 height 509
click at [1053, 359] on div at bounding box center [1049, 296] width 229 height 509
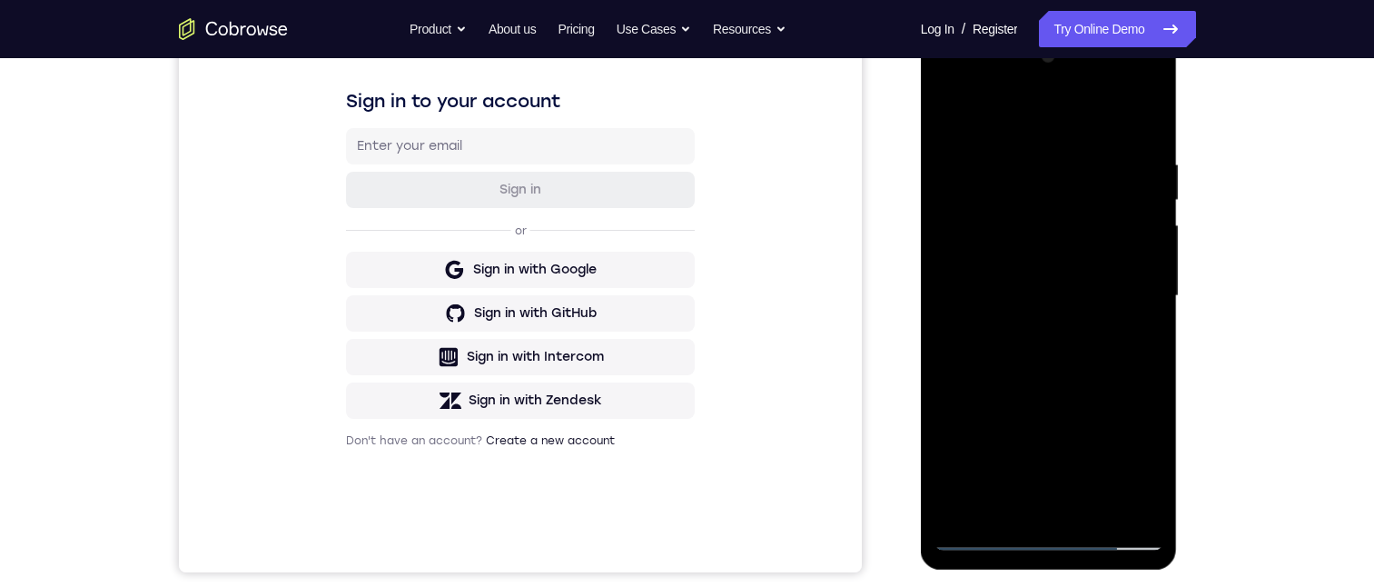
click at [1002, 328] on div at bounding box center [1049, 296] width 229 height 509
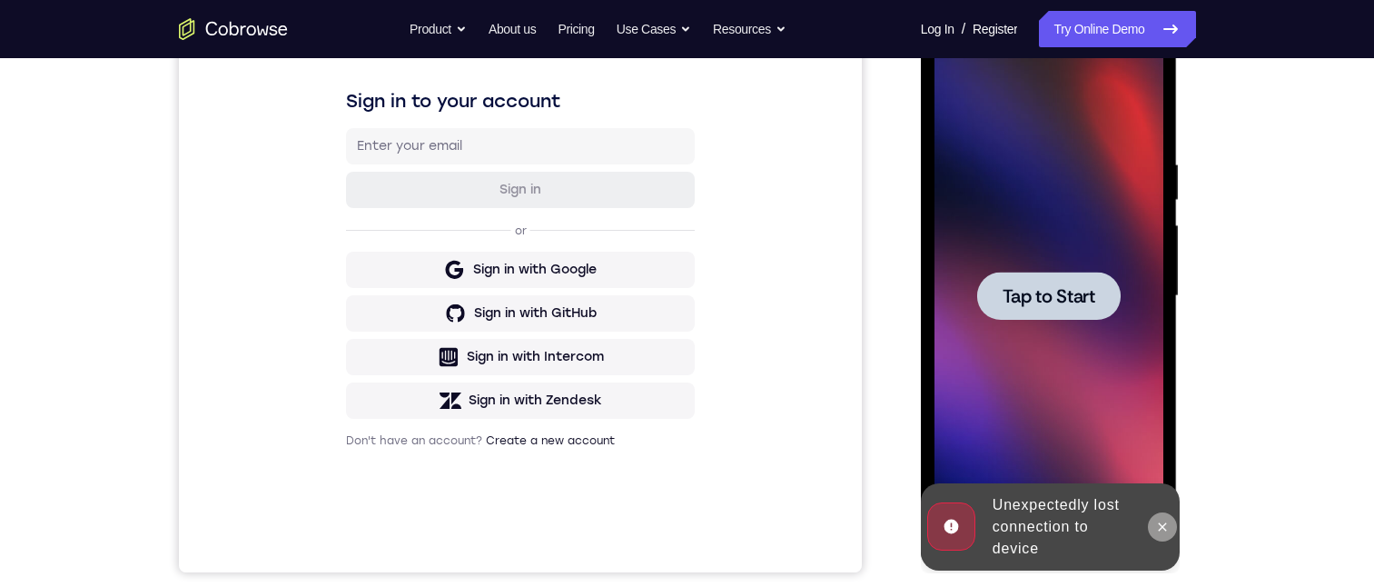
click at [1162, 516] on button at bounding box center [1162, 526] width 29 height 29
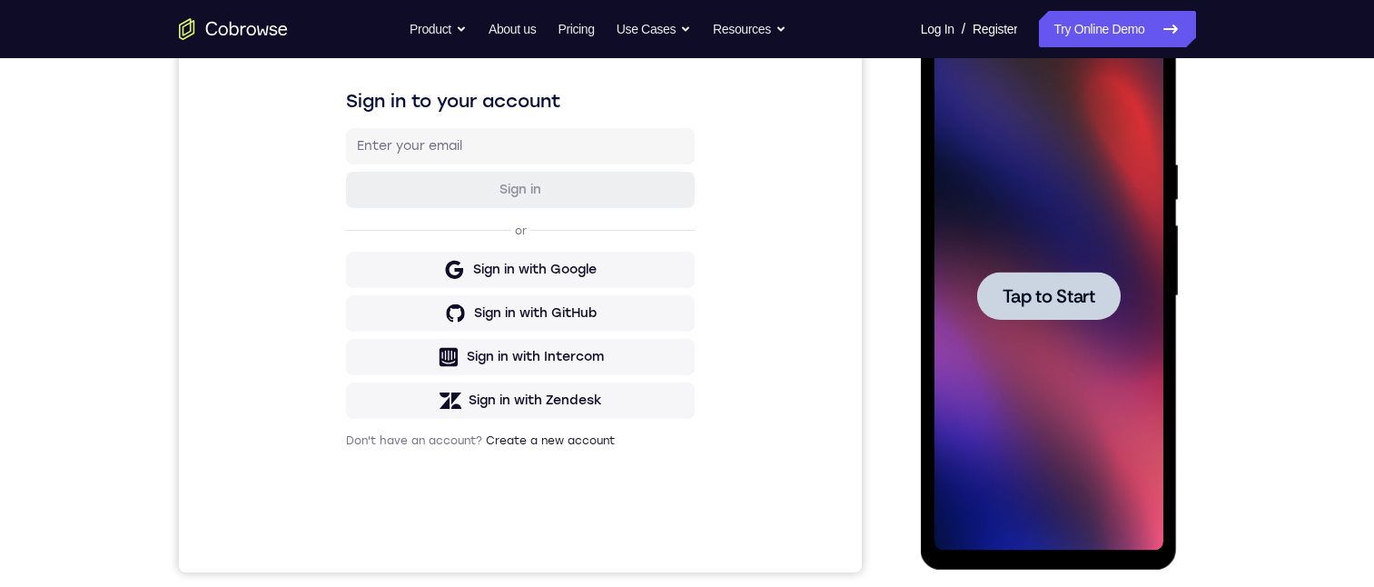
click at [1079, 295] on span "Tap to Start" at bounding box center [1049, 296] width 93 height 18
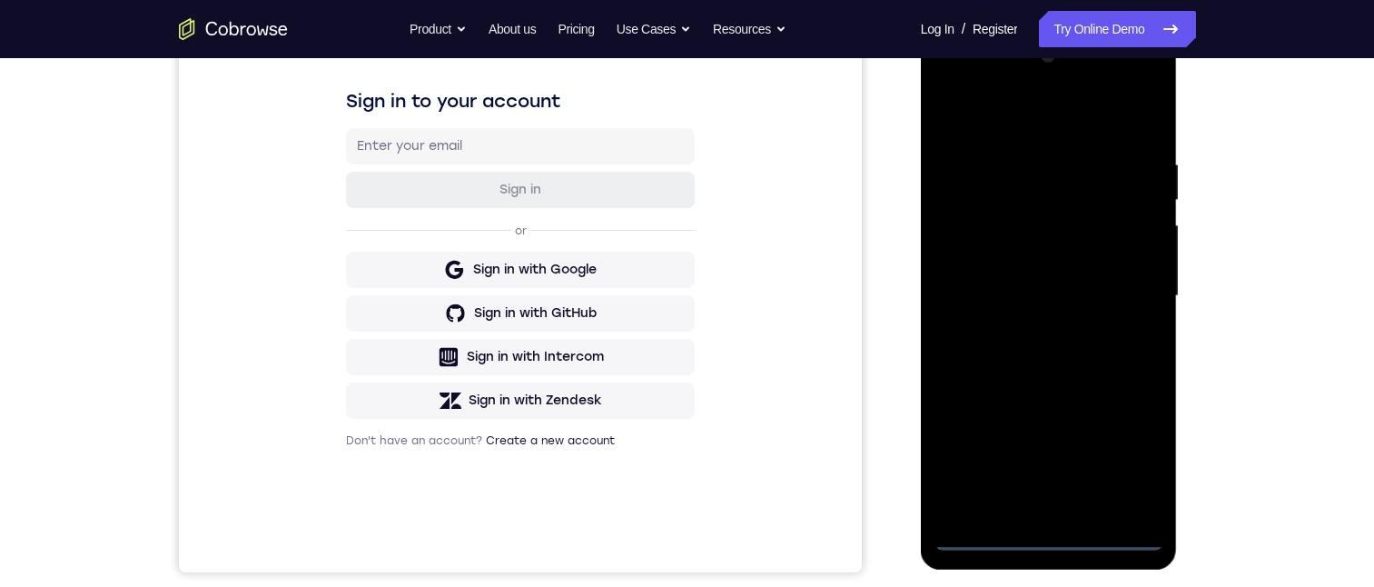
click at [1061, 544] on div at bounding box center [1049, 296] width 229 height 509
click at [967, 508] on div at bounding box center [1049, 296] width 229 height 509
click at [1029, 152] on div at bounding box center [1049, 296] width 229 height 509
click at [1076, 505] on div at bounding box center [1049, 296] width 229 height 509
click at [1017, 168] on div at bounding box center [1049, 296] width 229 height 509
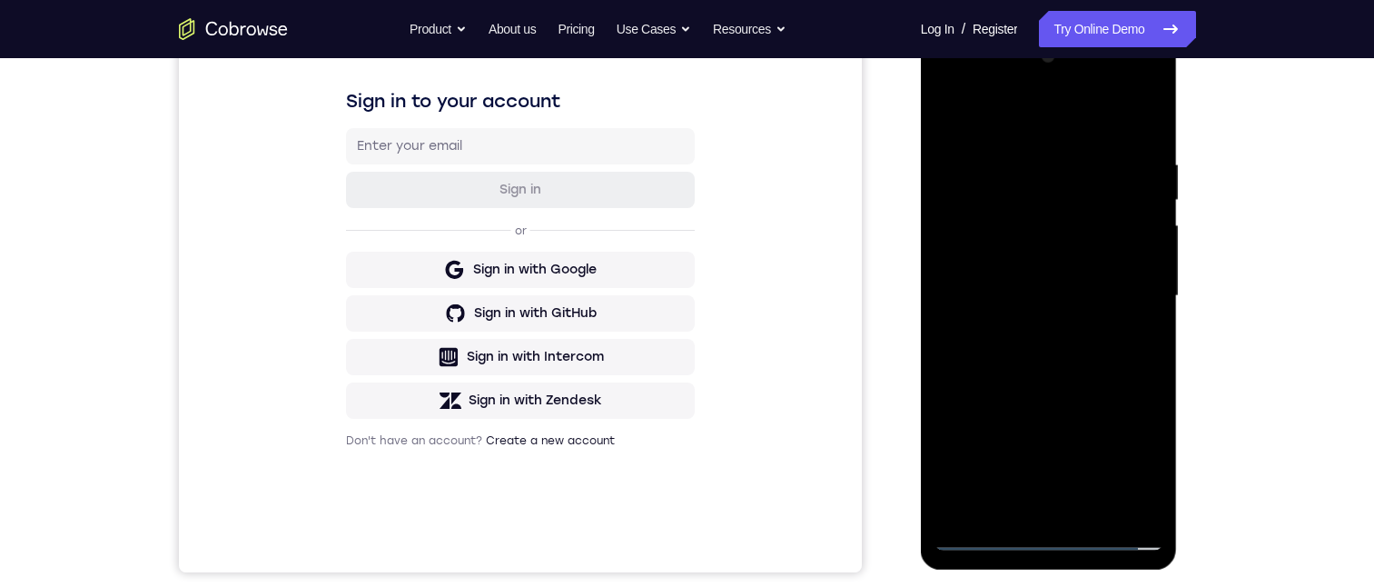
click at [1010, 265] on div at bounding box center [1049, 296] width 229 height 509
click at [1093, 211] on div at bounding box center [1049, 296] width 229 height 509
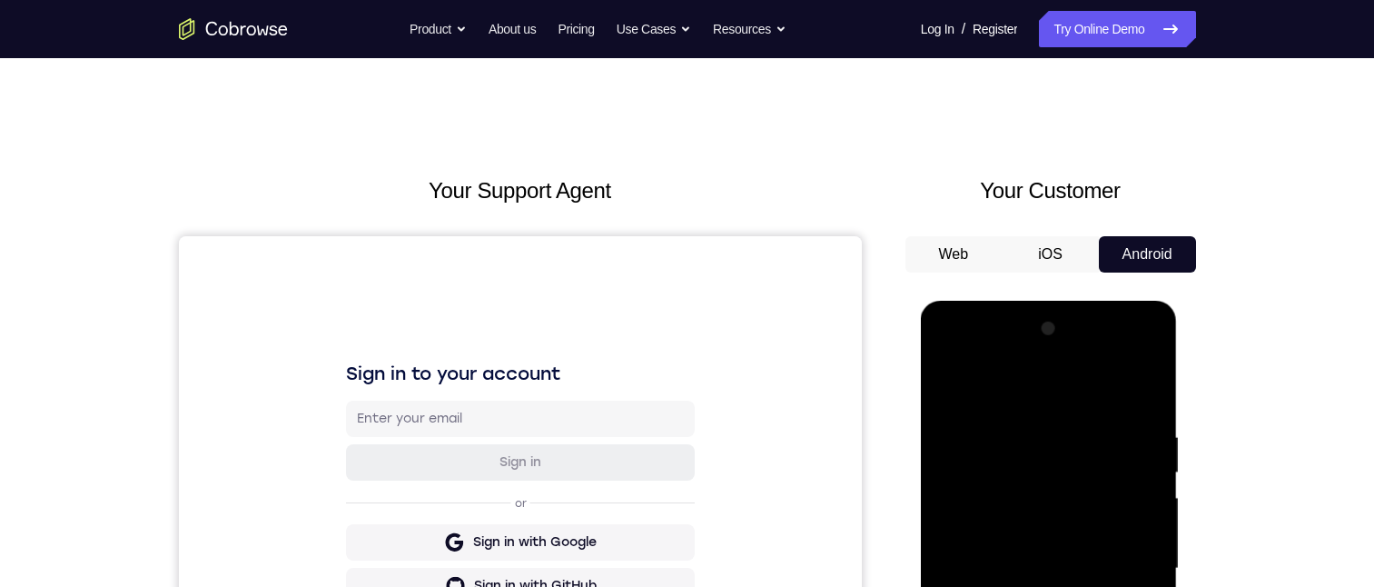
scroll to position [182, 0]
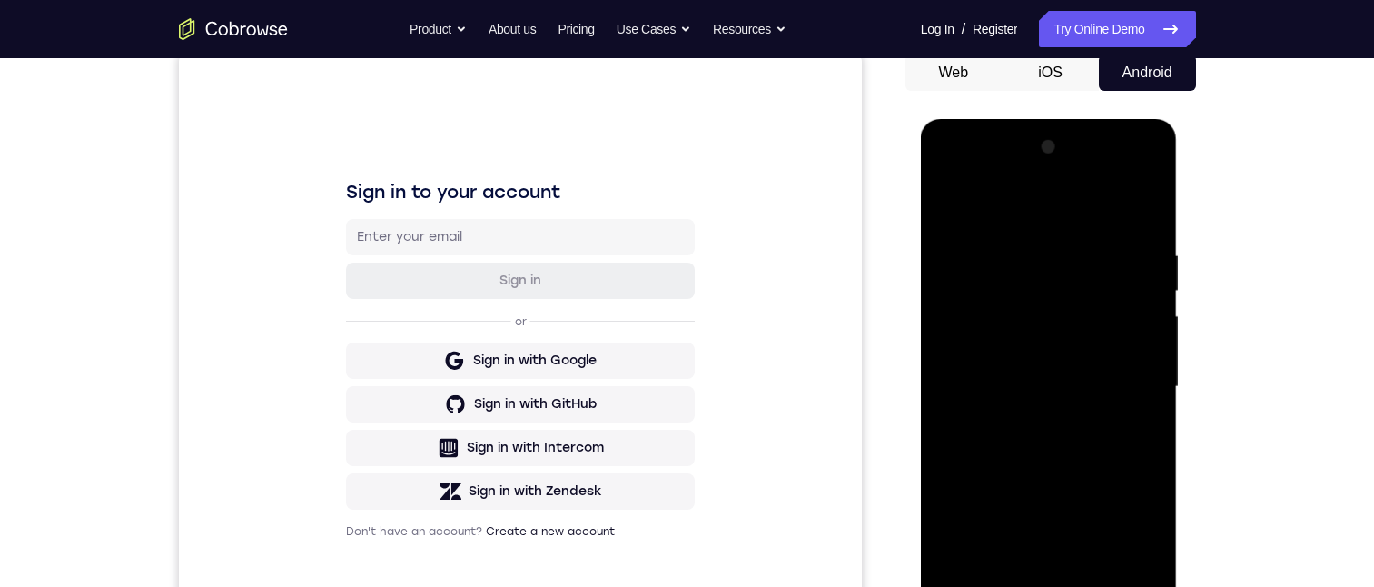
click at [976, 203] on div at bounding box center [1049, 387] width 229 height 509
click at [1039, 586] on div at bounding box center [1049, 387] width 229 height 509
click at [1048, 586] on div at bounding box center [1049, 387] width 229 height 509
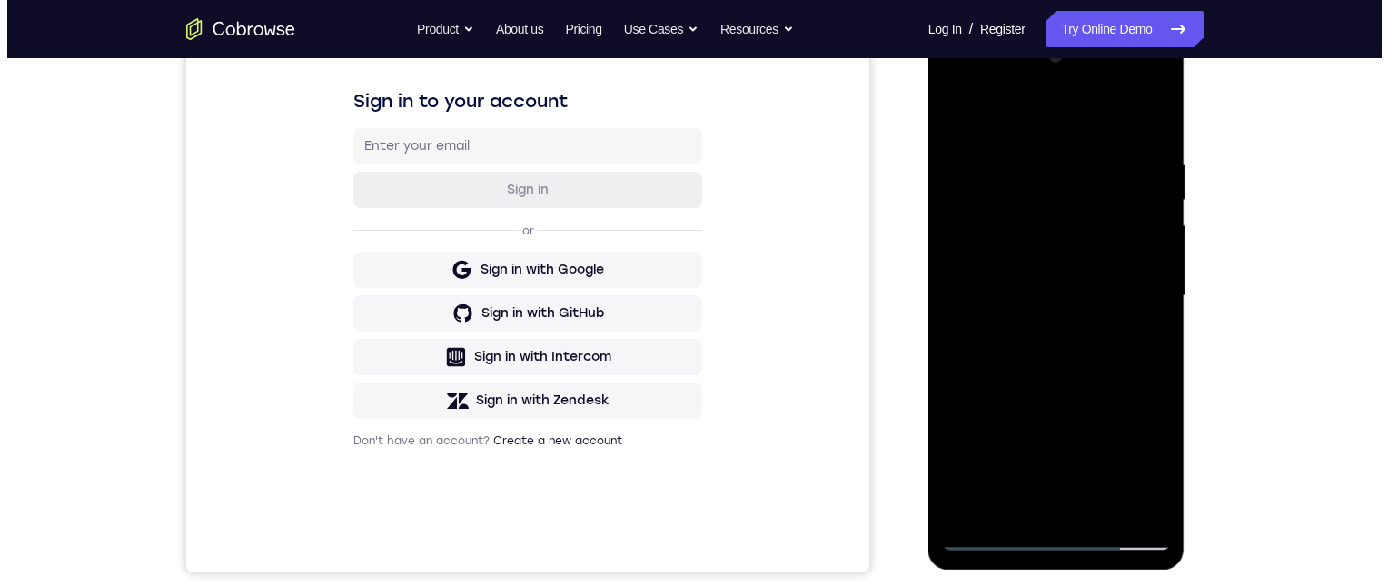
scroll to position [0, 0]
